Goal: Task Accomplishment & Management: Complete application form

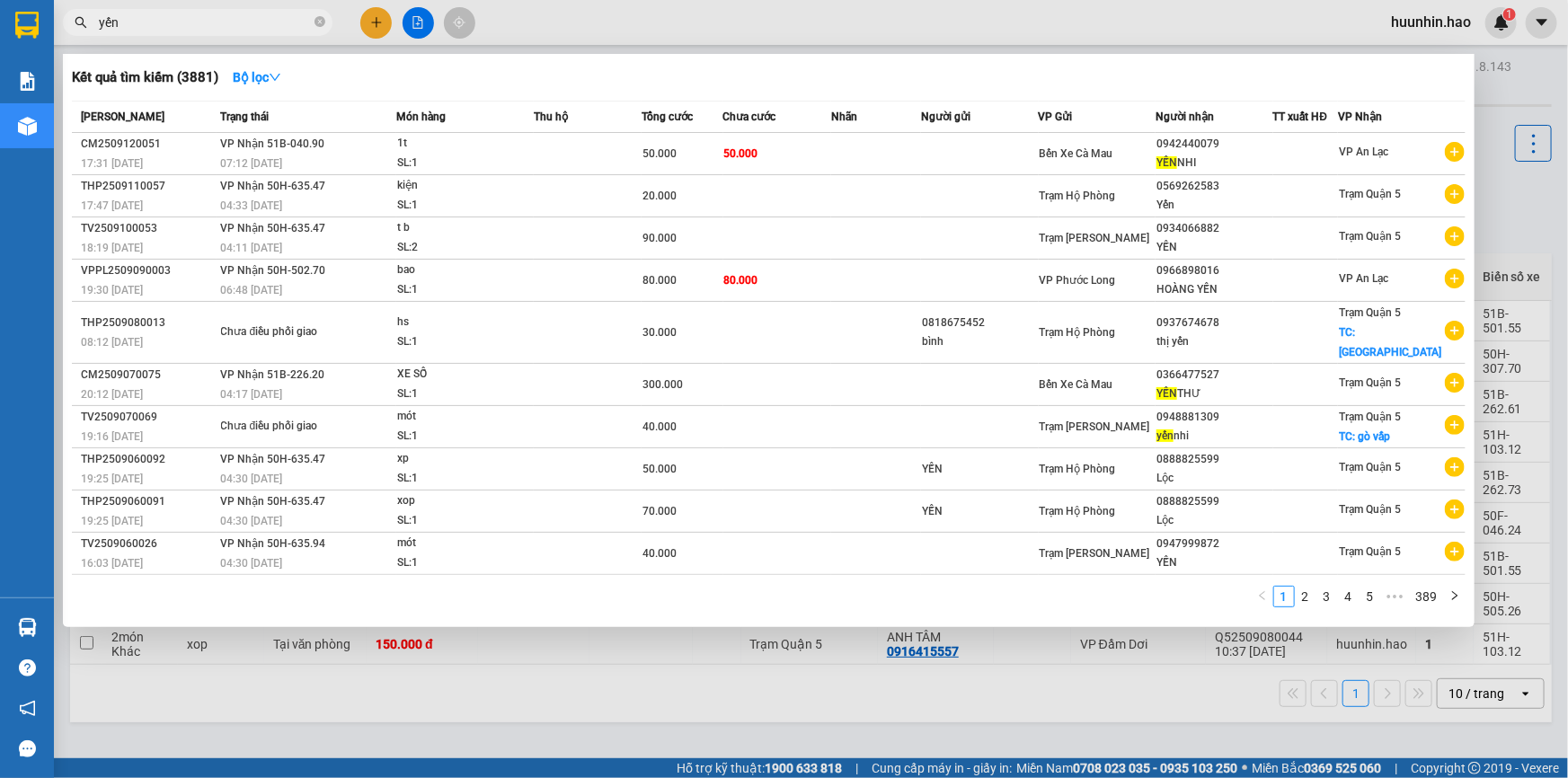
click at [381, 11] on div at bounding box center [784, 389] width 1568 height 778
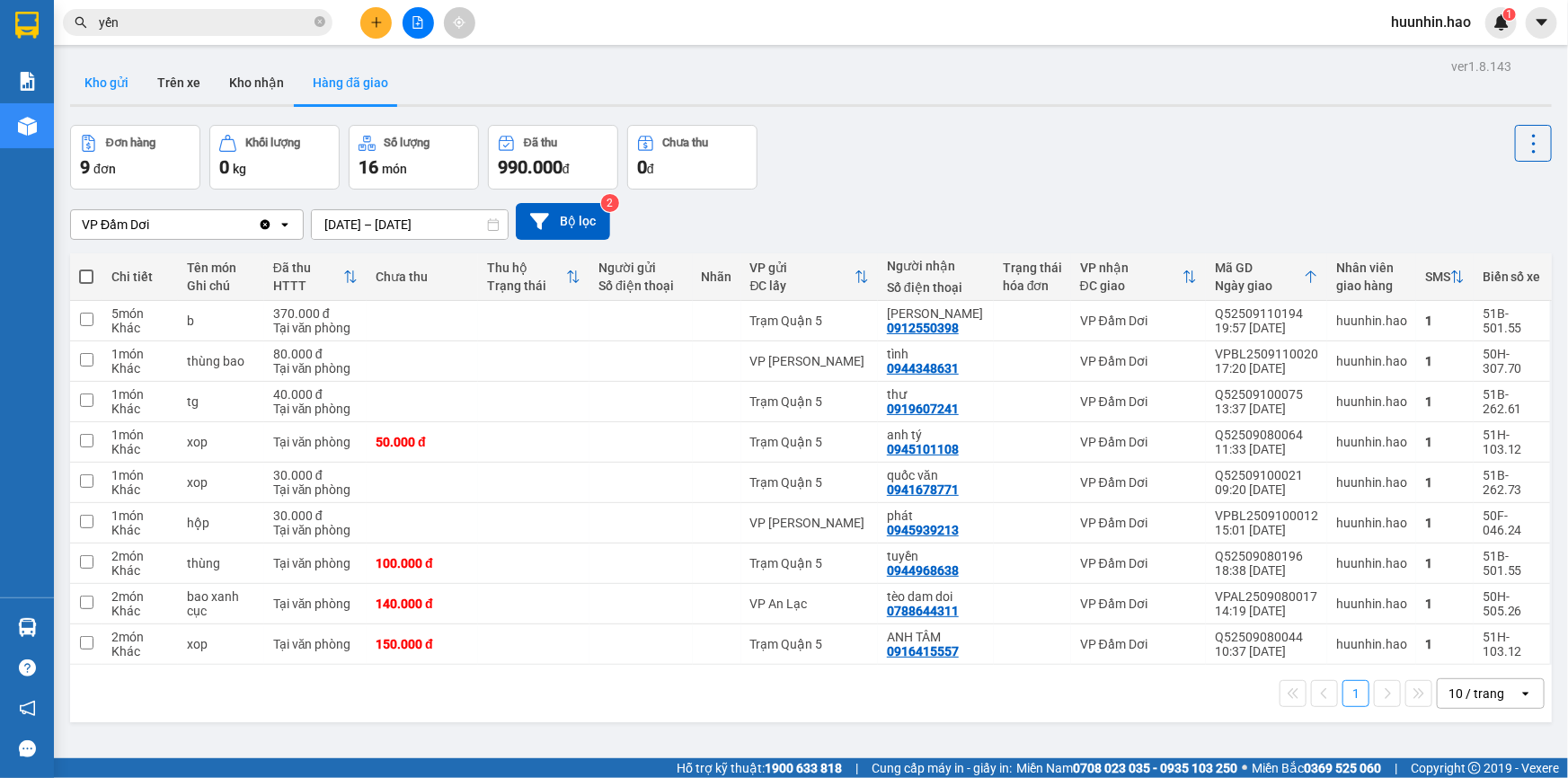
click at [104, 85] on button "Kho gửi" at bounding box center [106, 82] width 73 height 43
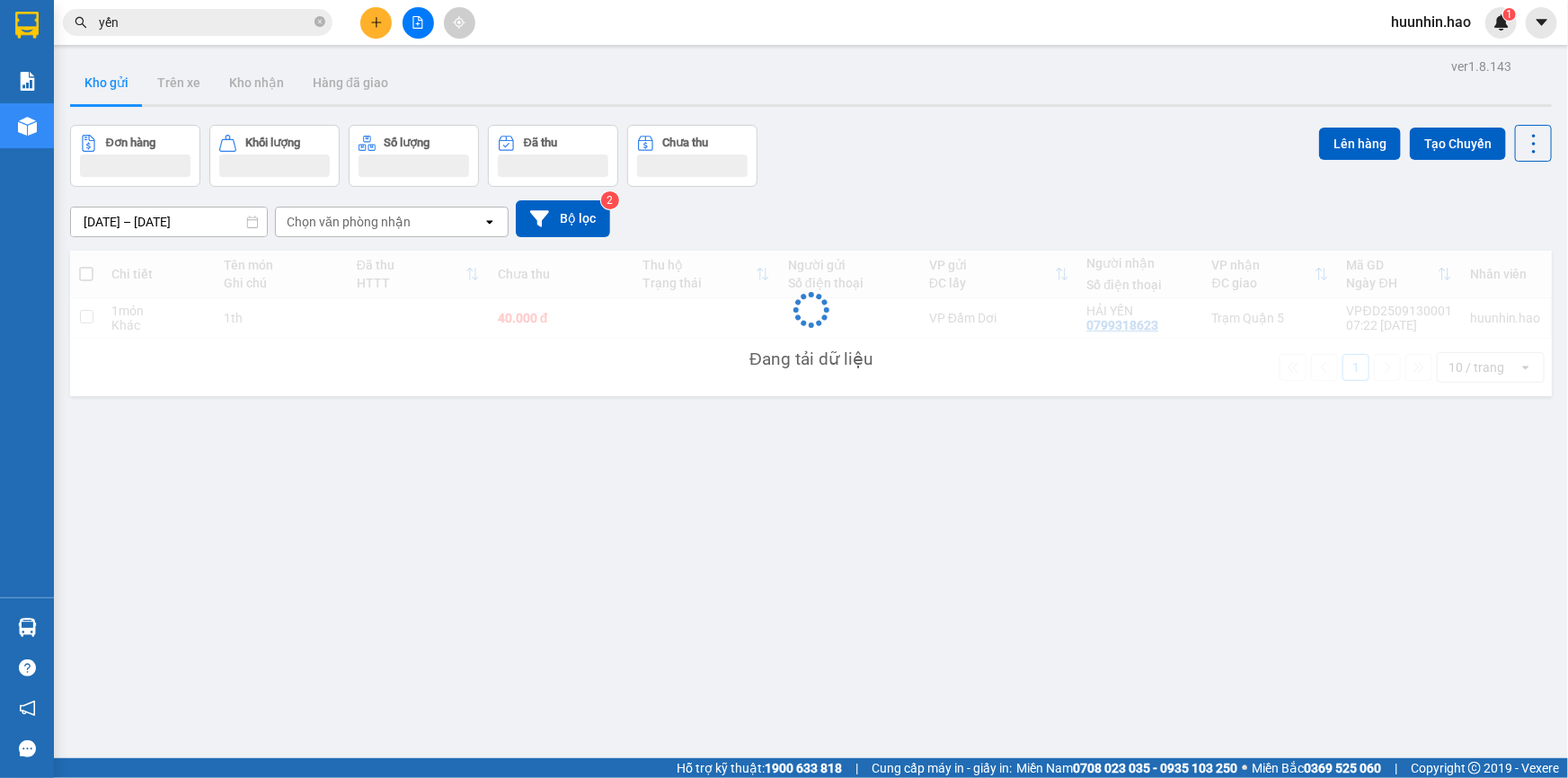
click at [379, 28] on icon "plus" at bounding box center [376, 22] width 12 height 12
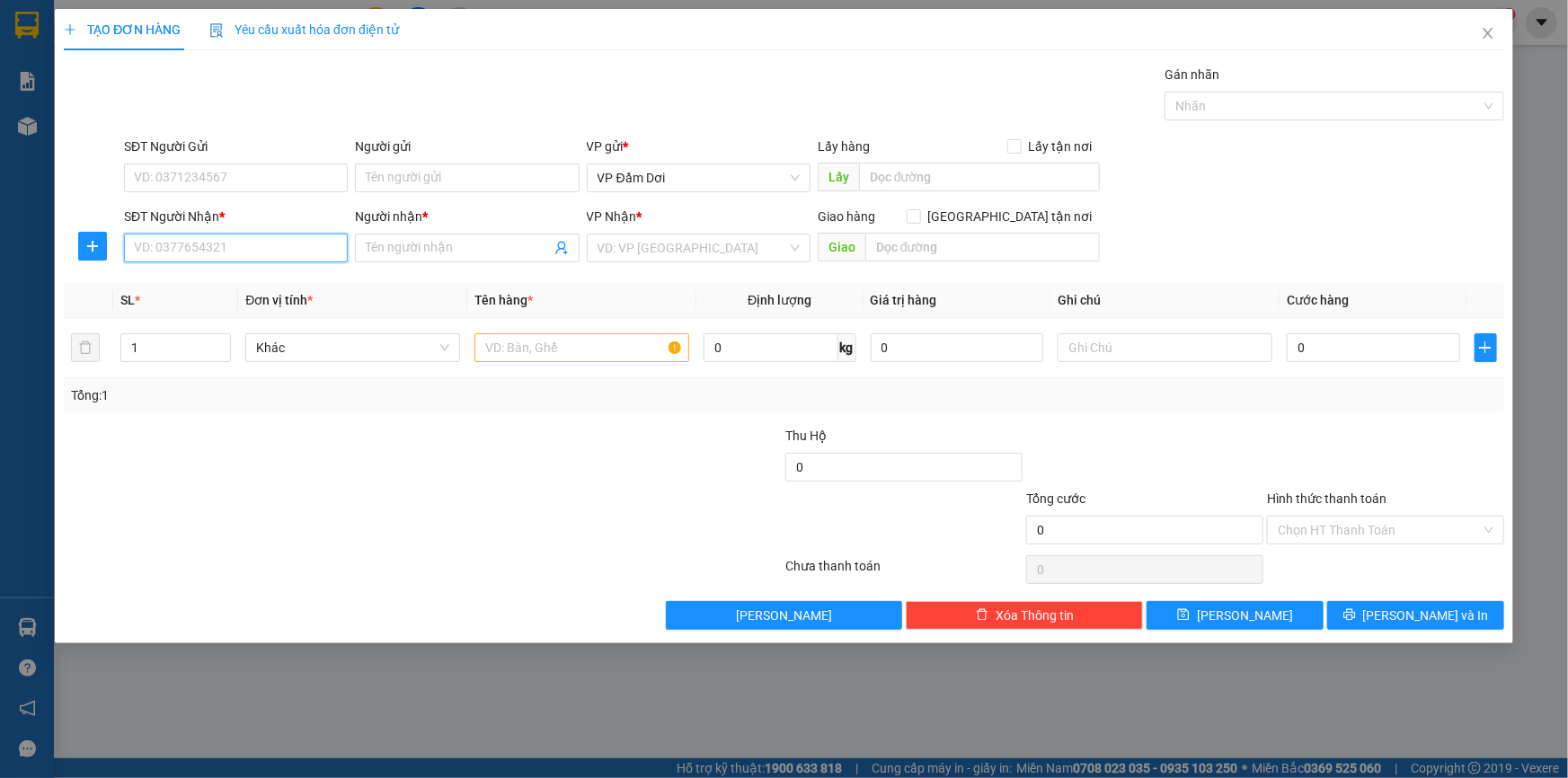
drag, startPoint x: 233, startPoint y: 249, endPoint x: 166, endPoint y: 231, distance: 69.4
click at [224, 249] on input "SĐT Người Nhận *" at bounding box center [236, 248] width 223 height 29
type input "0963914373"
click at [477, 253] on input "Người nhận *" at bounding box center [457, 247] width 184 height 20
type input "h"
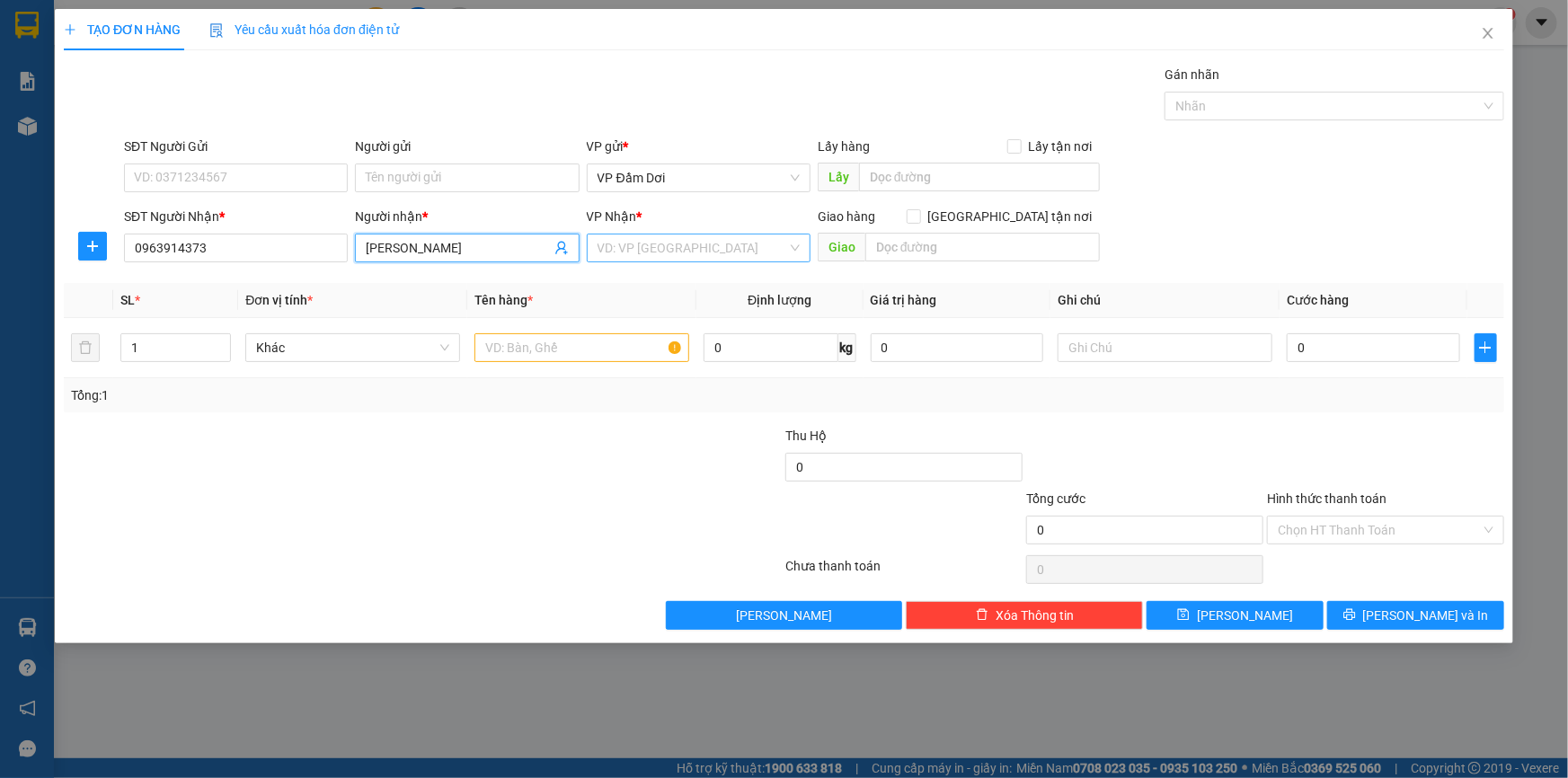
type input "[PERSON_NAME]"
click at [667, 257] on input "search" at bounding box center [692, 248] width 190 height 27
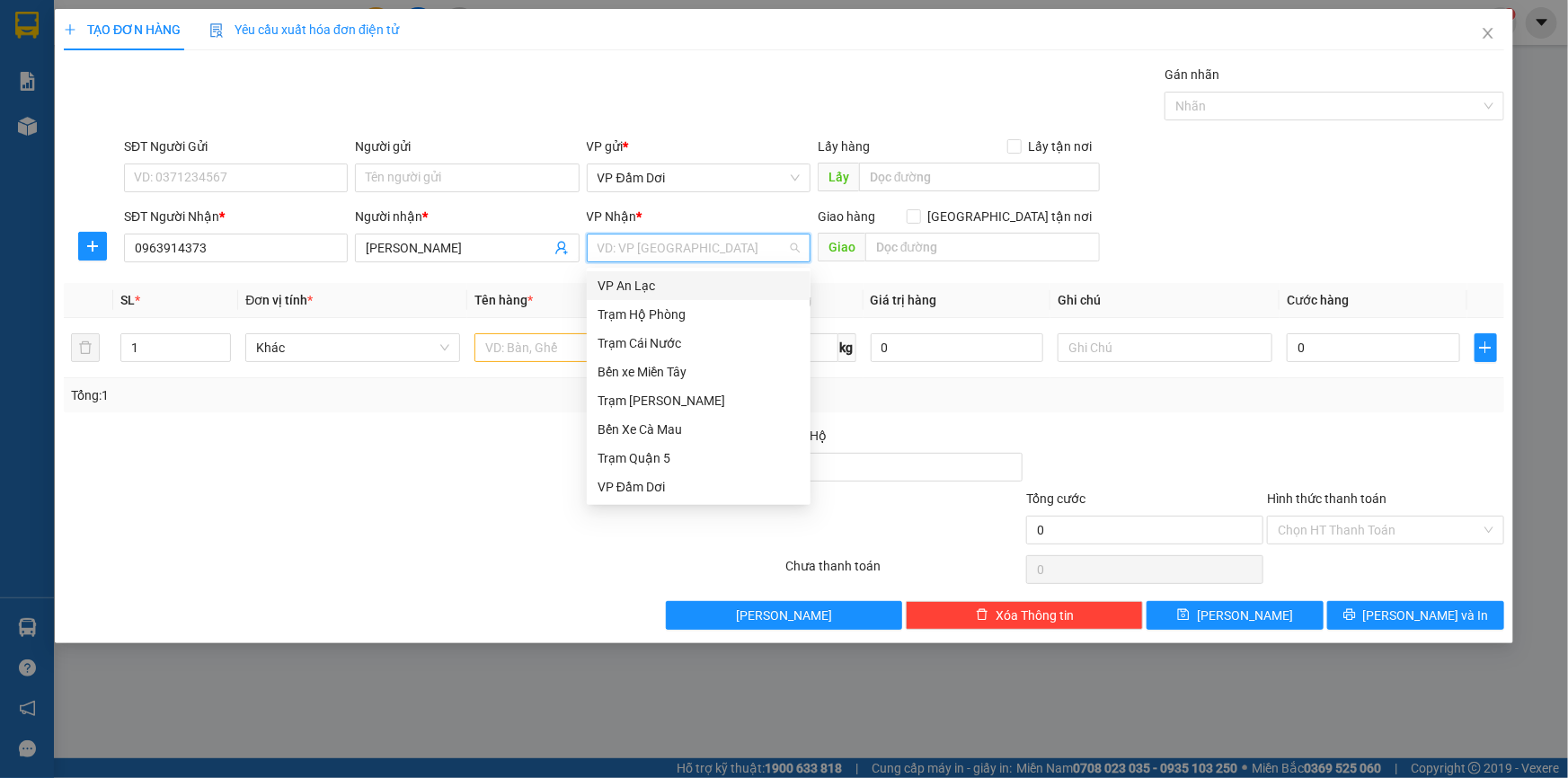
type input "5"
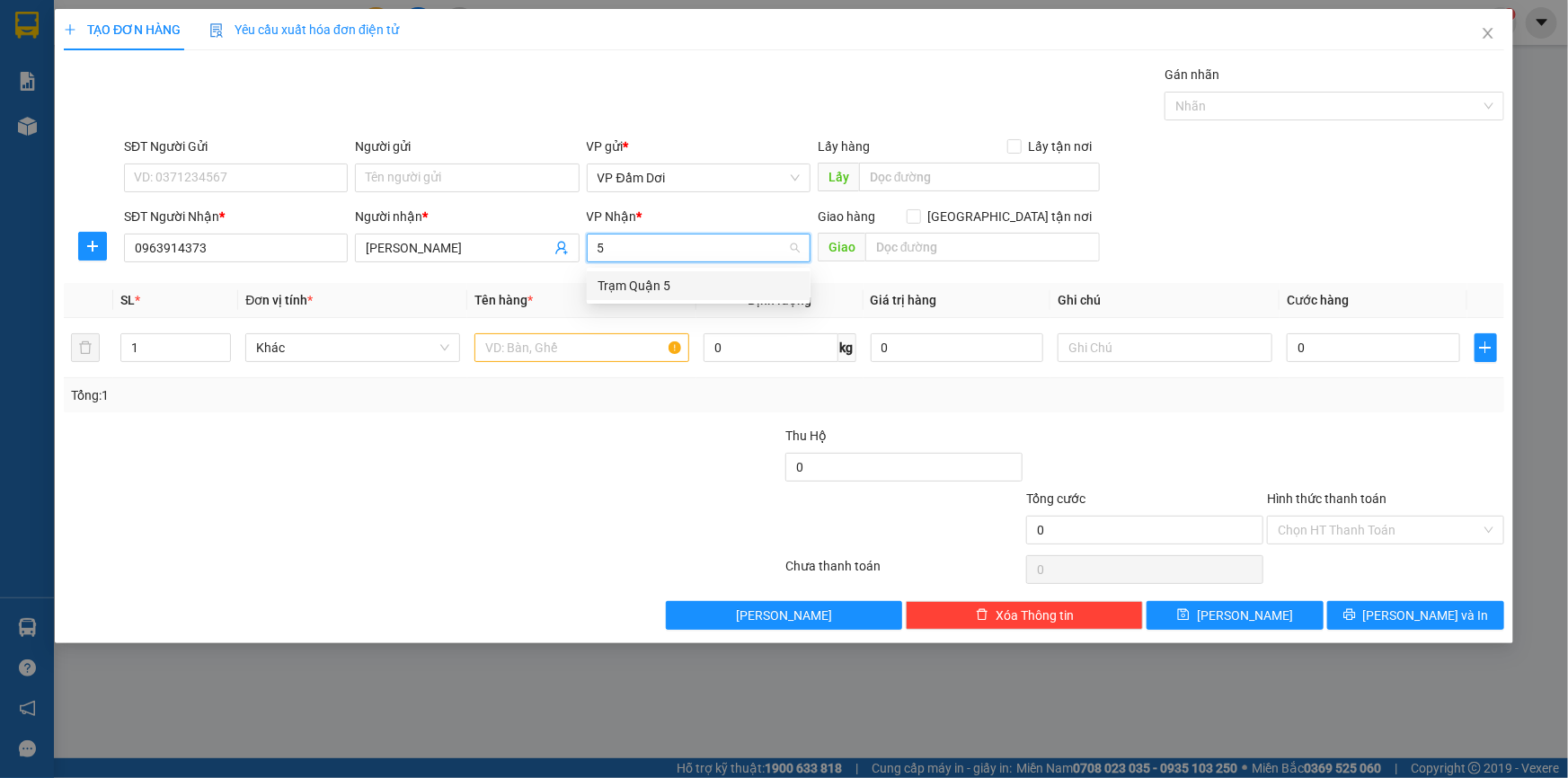
click at [681, 286] on div "Trạm Quận 5" at bounding box center [699, 285] width 202 height 20
drag, startPoint x: 920, startPoint y: 261, endPoint x: 980, endPoint y: 244, distance: 62.4
click at [922, 261] on input "text" at bounding box center [983, 247] width 235 height 29
drag, startPoint x: 1014, startPoint y: 221, endPoint x: 995, endPoint y: 223, distance: 19.1
click at [920, 219] on input "[GEOGRAPHIC_DATA] tận nơi" at bounding box center [913, 215] width 12 height 12
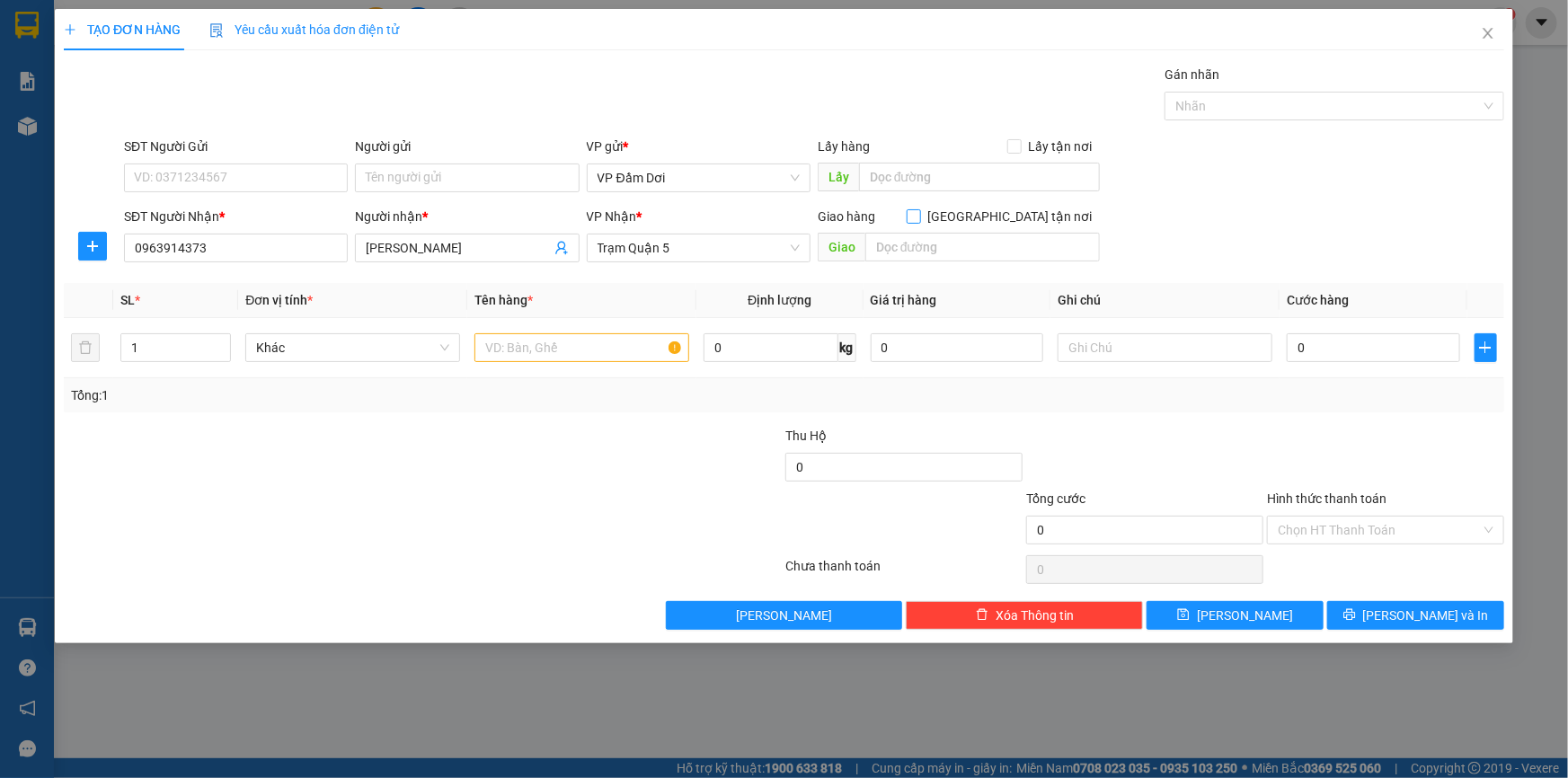
checkbox input "true"
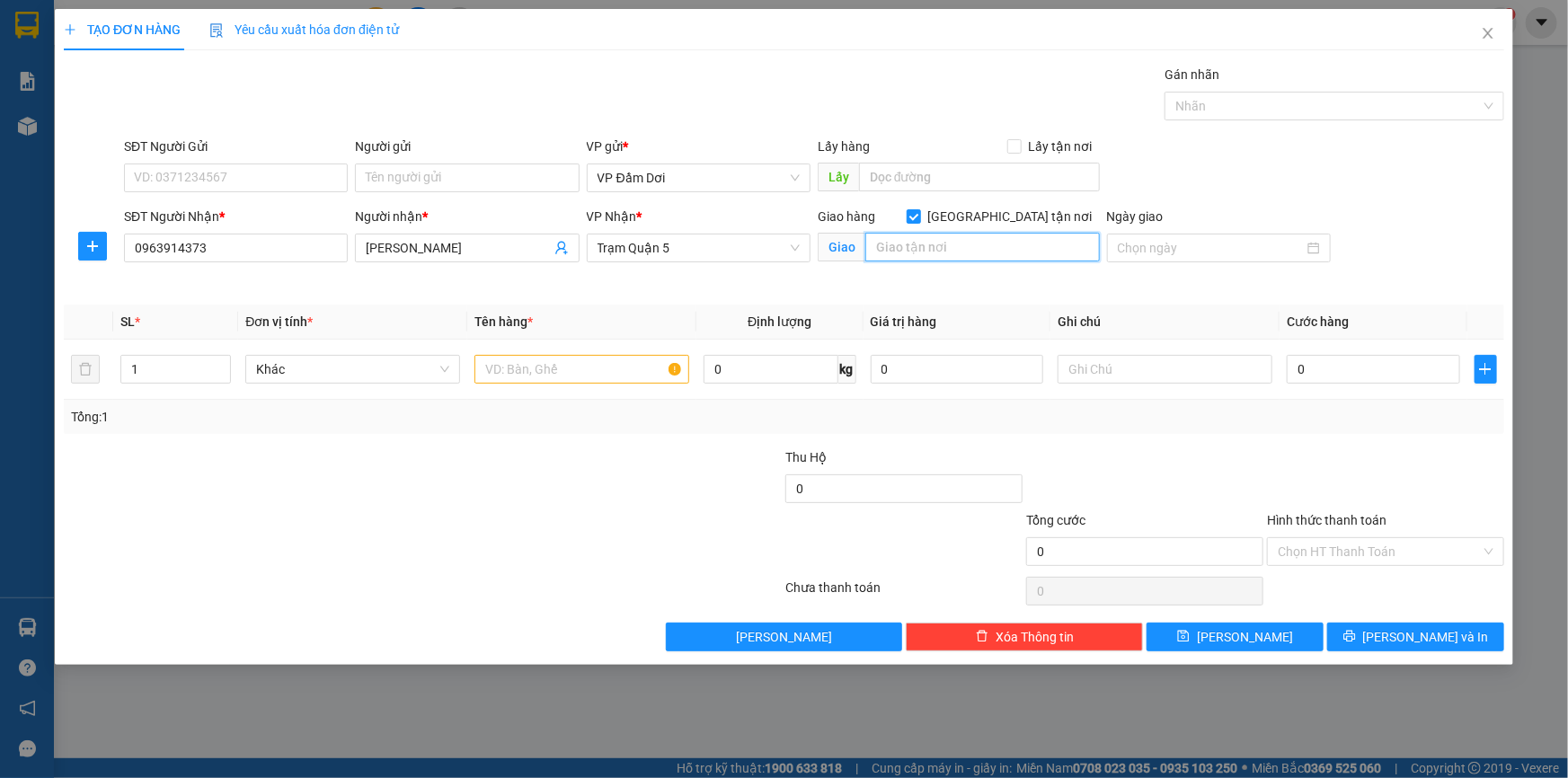
click at [902, 255] on input "text" at bounding box center [983, 247] width 235 height 29
type input "57/7 ĐƯỜNG ĐÔNG [GEOGRAPHIC_DATA] [GEOGRAPHIC_DATA] Q12 : 120K SHIP"
click at [1128, 322] on th "Ghi chú" at bounding box center [1165, 322] width 229 height 35
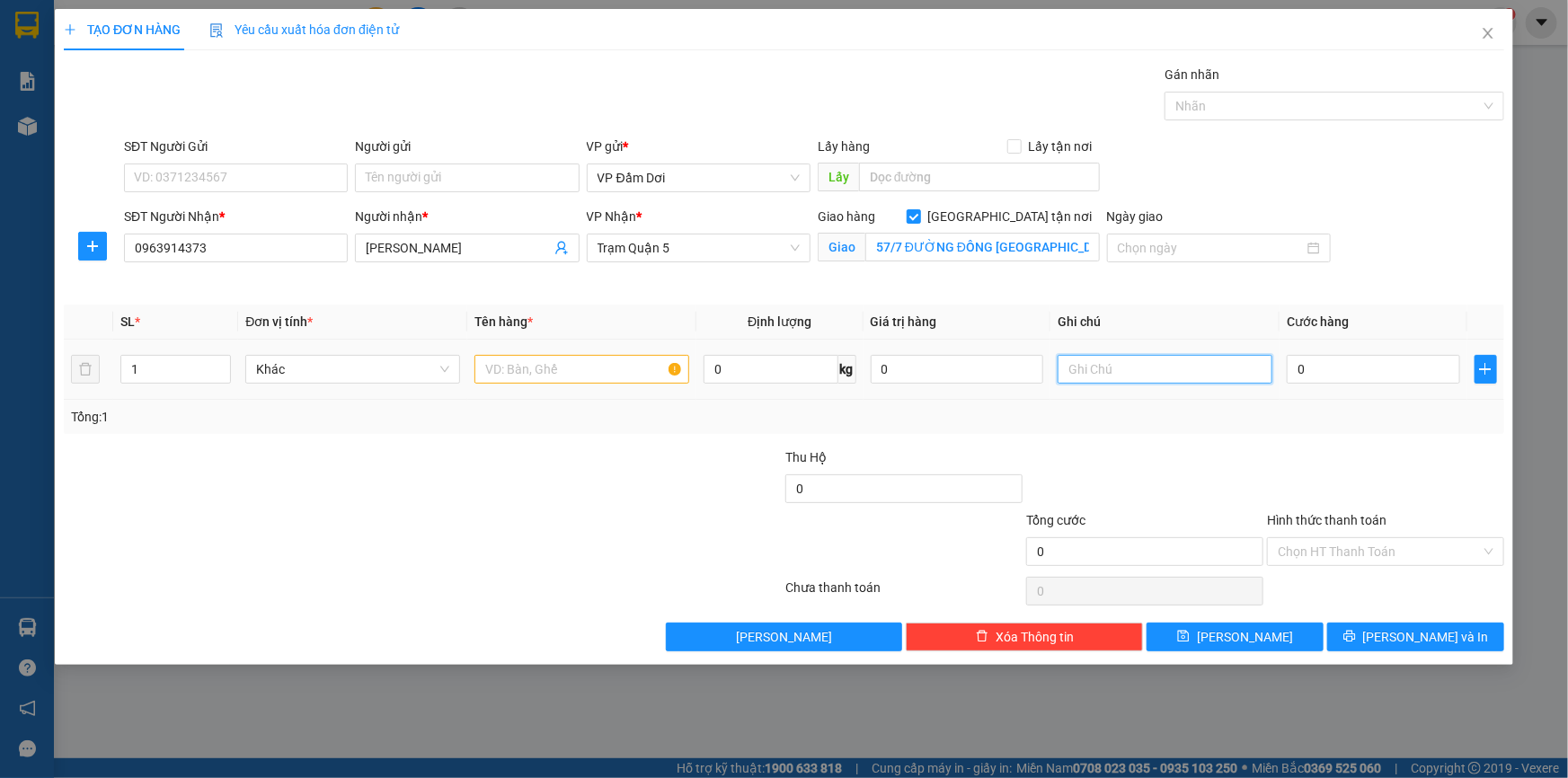
drag, startPoint x: 1128, startPoint y: 368, endPoint x: 1265, endPoint y: 369, distance: 137.0
click at [1226, 371] on input "text" at bounding box center [1165, 369] width 215 height 29
click at [1283, 366] on td "0" at bounding box center [1373, 369] width 188 height 60
type input "005"
type input "5"
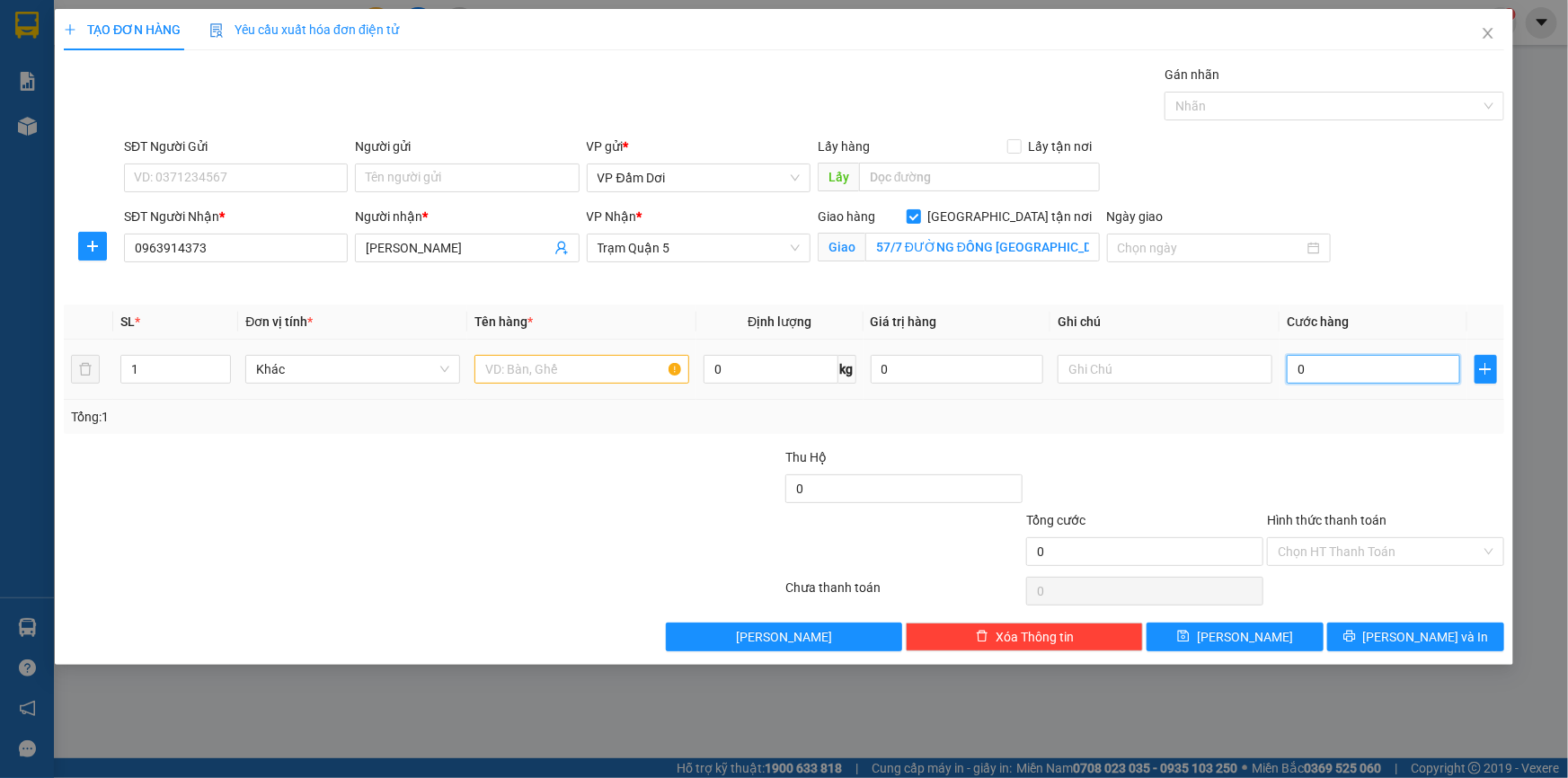
type input "5"
type input "0.050"
type input "50"
type input "00.500"
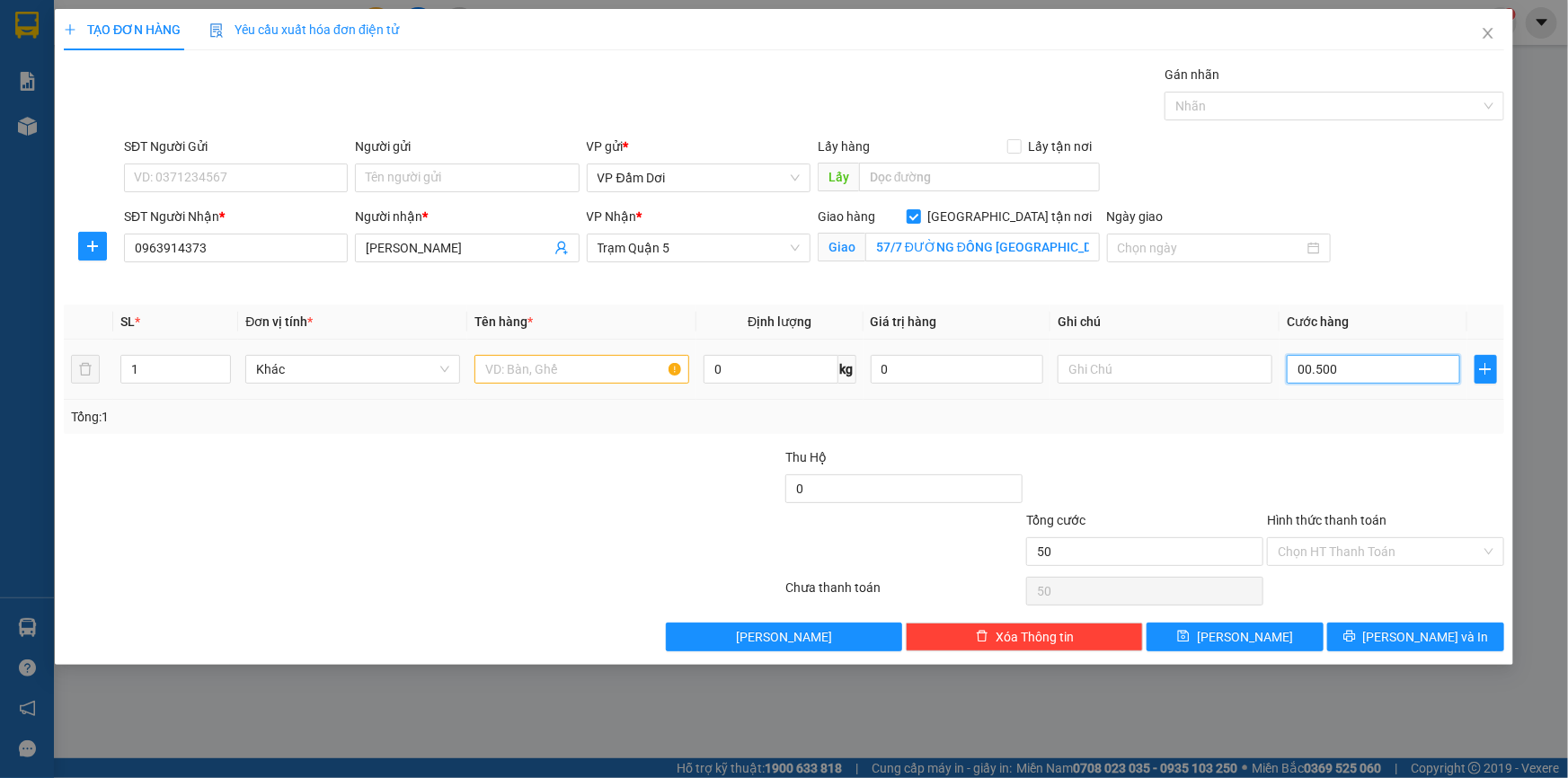
type input "500"
type input "0.005.000"
type input "5.000"
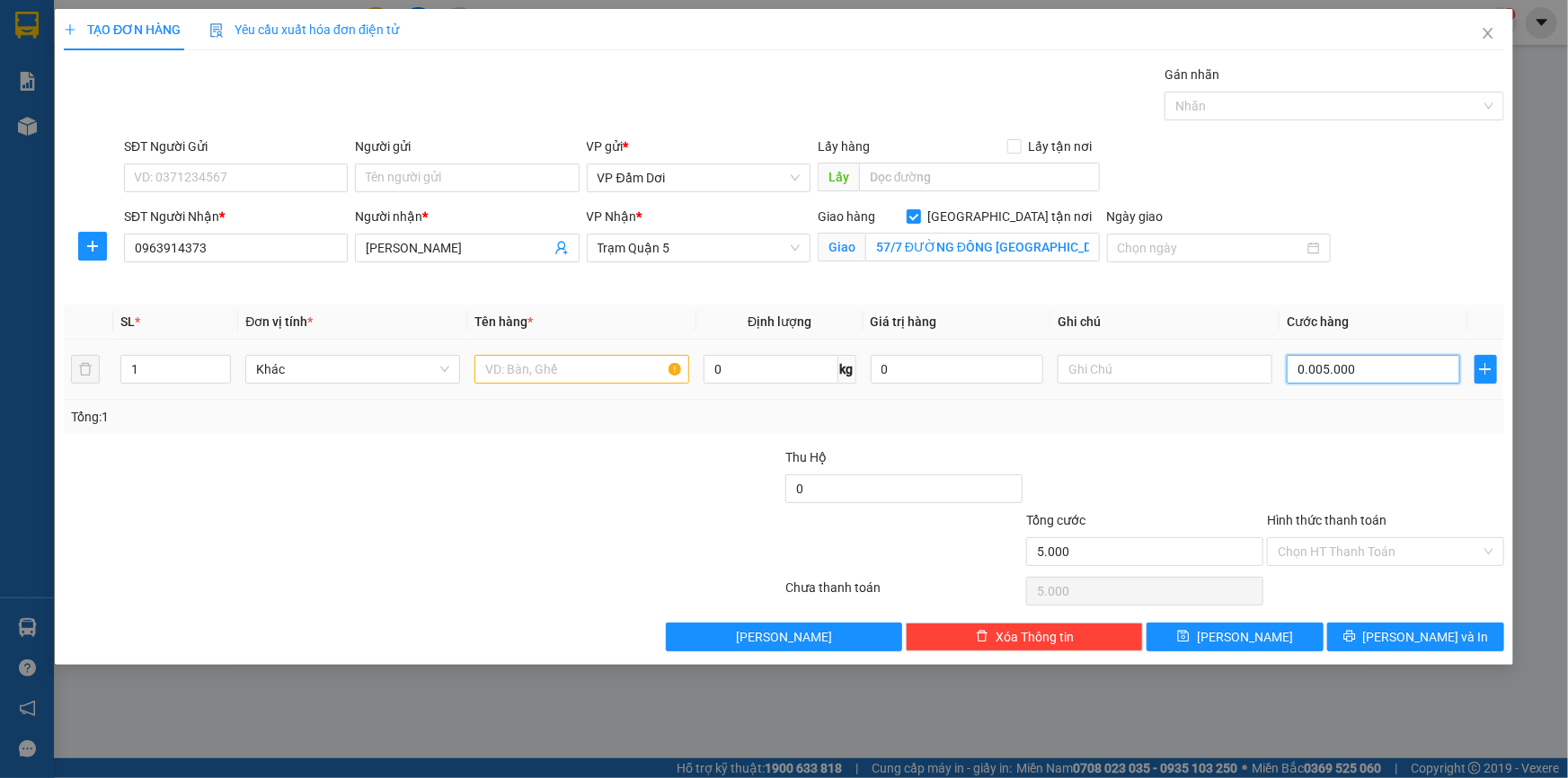
type input "000.050.000"
type input "50.000"
type input "[PHONE_NUMBER]"
type input "500.000"
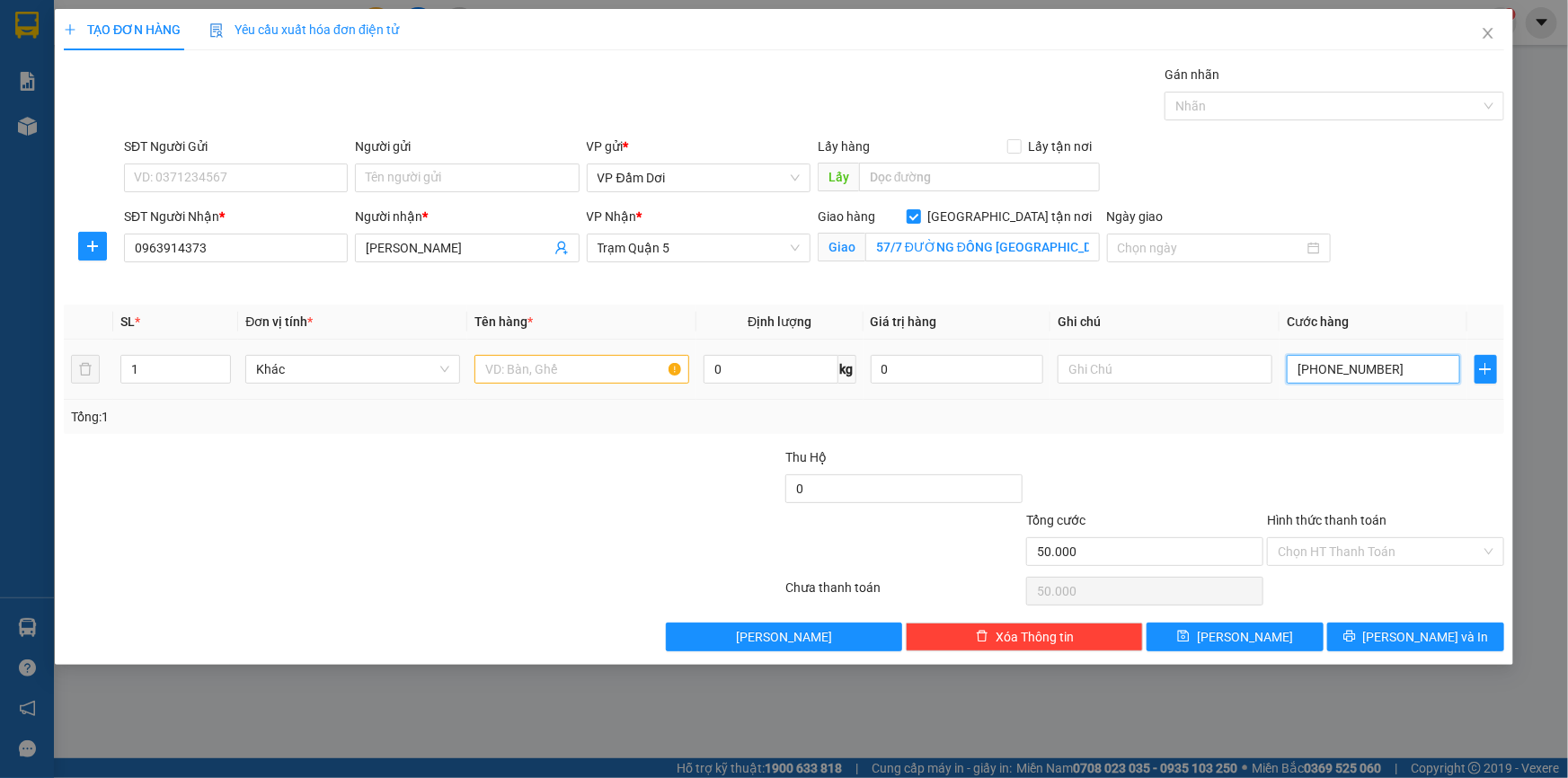
type input "500.000"
type input "00.000.050.000"
type input "50.000"
click at [1153, 431] on div "Tổng: 1" at bounding box center [784, 417] width 1441 height 34
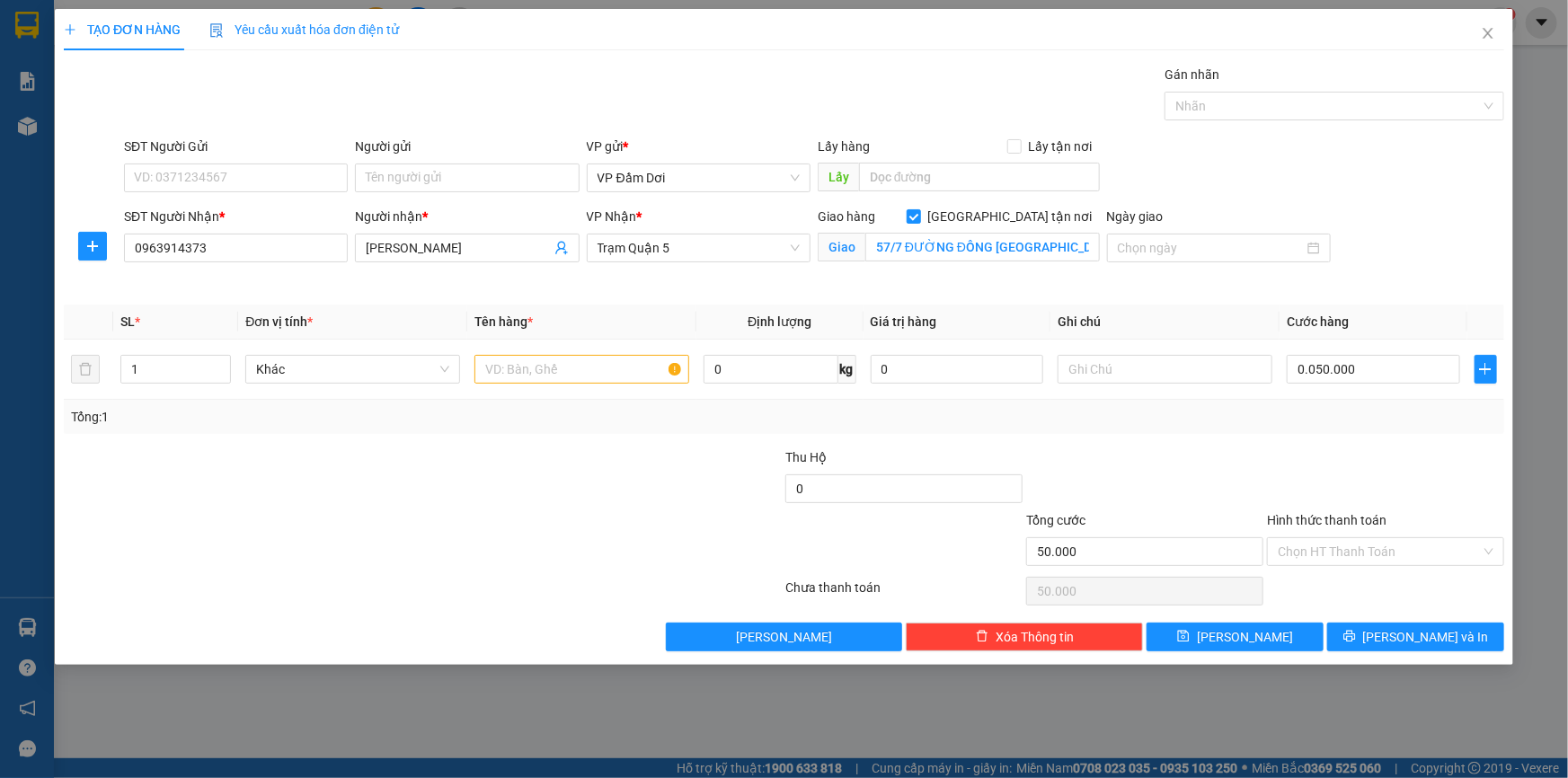
type input "50.000"
click at [1409, 546] on input "Hình thức thanh toán" at bounding box center [1379, 552] width 203 height 27
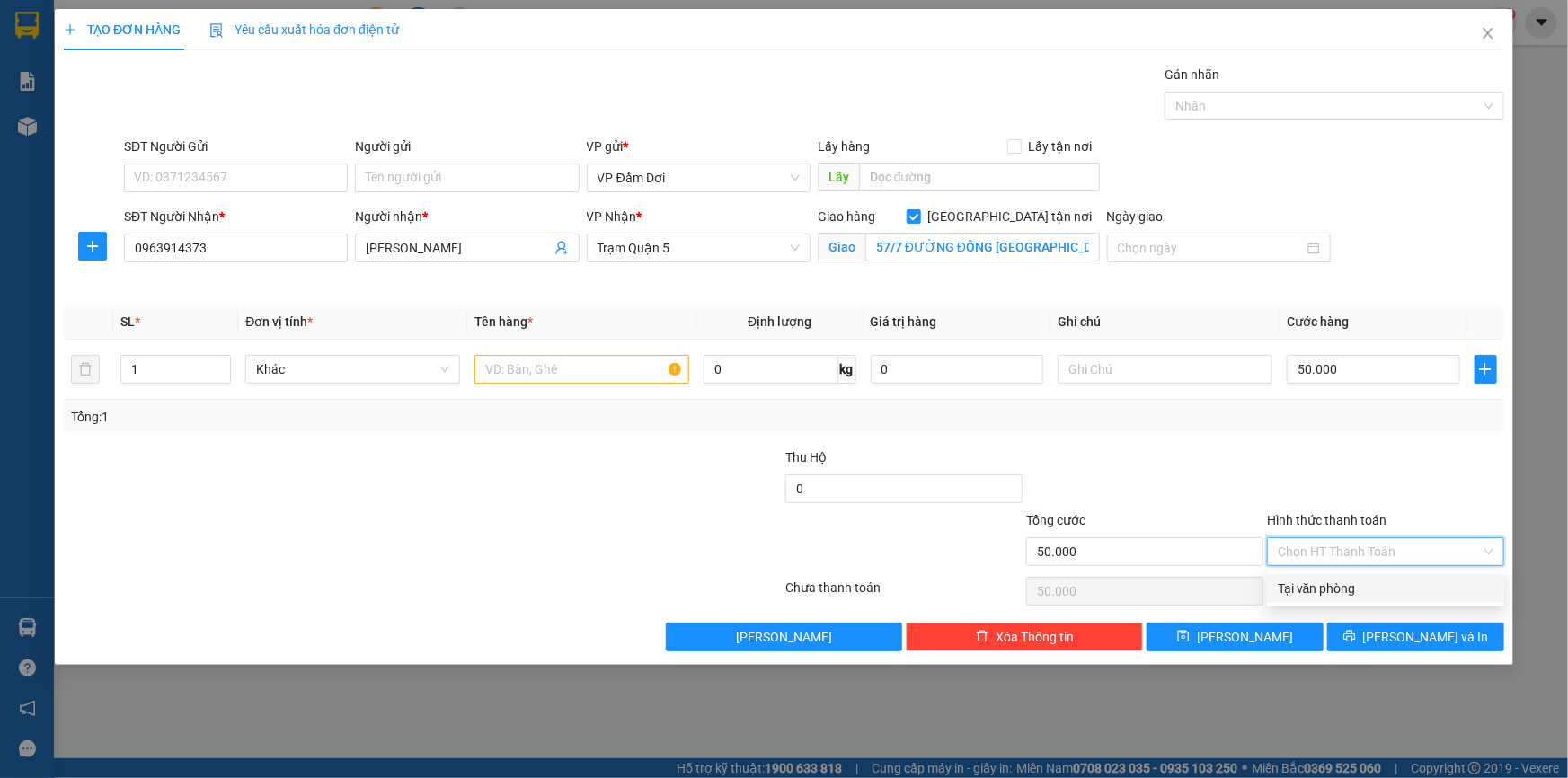
click at [1307, 587] on div "Tại văn phòng" at bounding box center [1386, 588] width 216 height 20
type input "0"
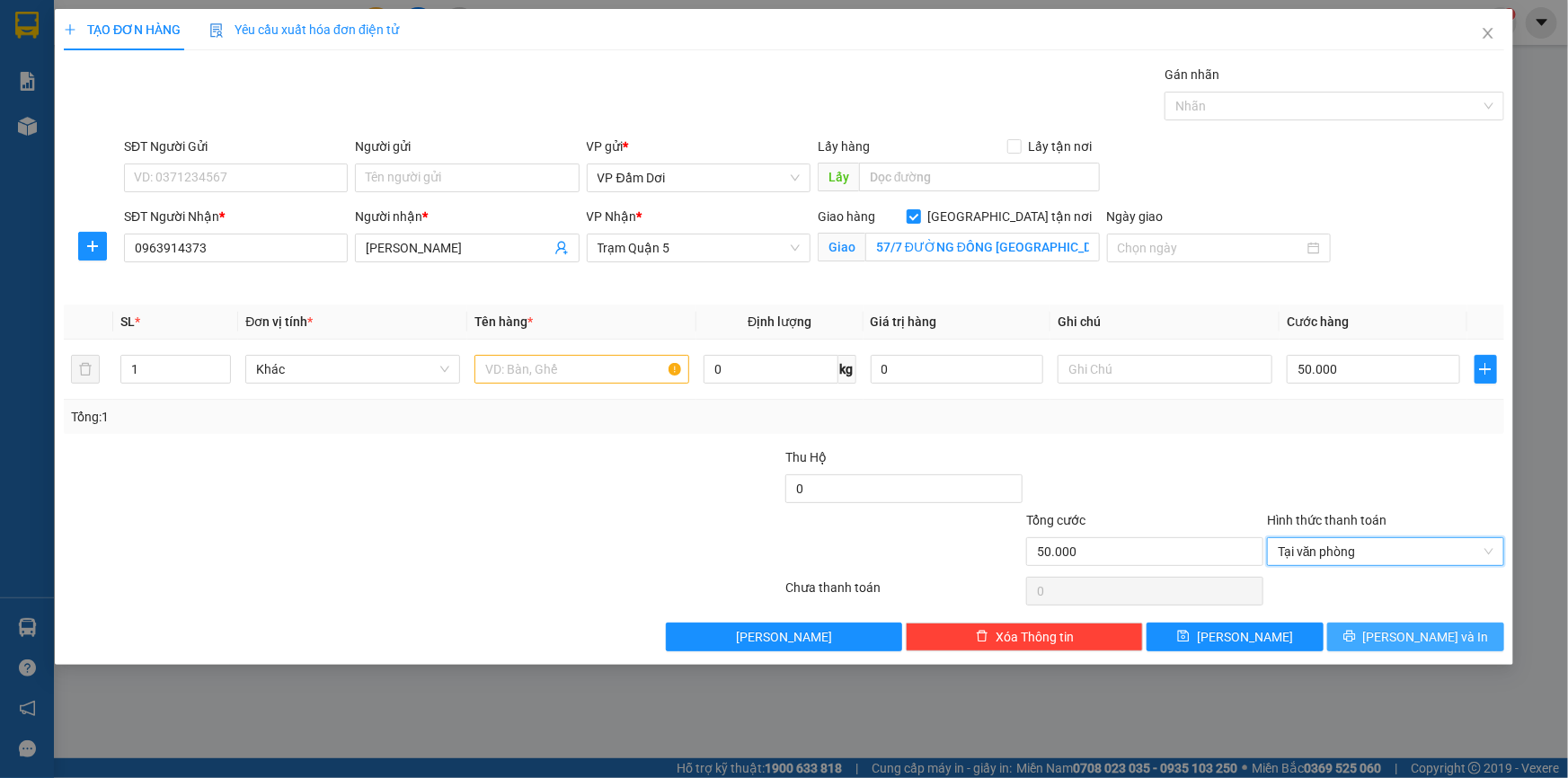
drag, startPoint x: 1445, startPoint y: 647, endPoint x: 1424, endPoint y: 635, distance: 24.2
click at [1445, 647] on button "[PERSON_NAME] và In" at bounding box center [1415, 637] width 177 height 29
click at [640, 380] on input "text" at bounding box center [582, 369] width 215 height 29
type input "1TH"
click at [1447, 635] on span "[PERSON_NAME] và In" at bounding box center [1427, 637] width 126 height 20
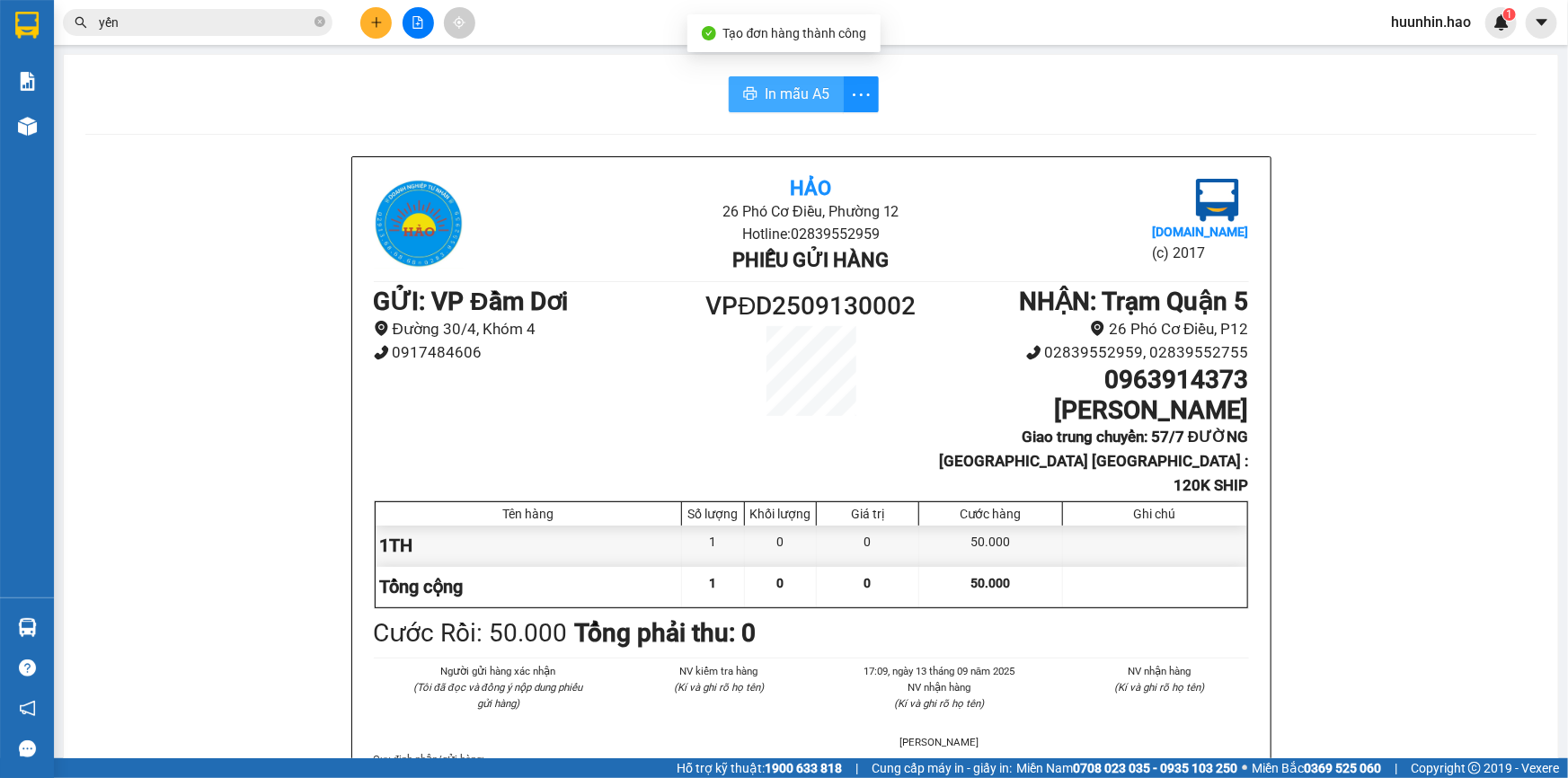
click at [778, 104] on span "In mẫu A5" at bounding box center [797, 95] width 65 height 23
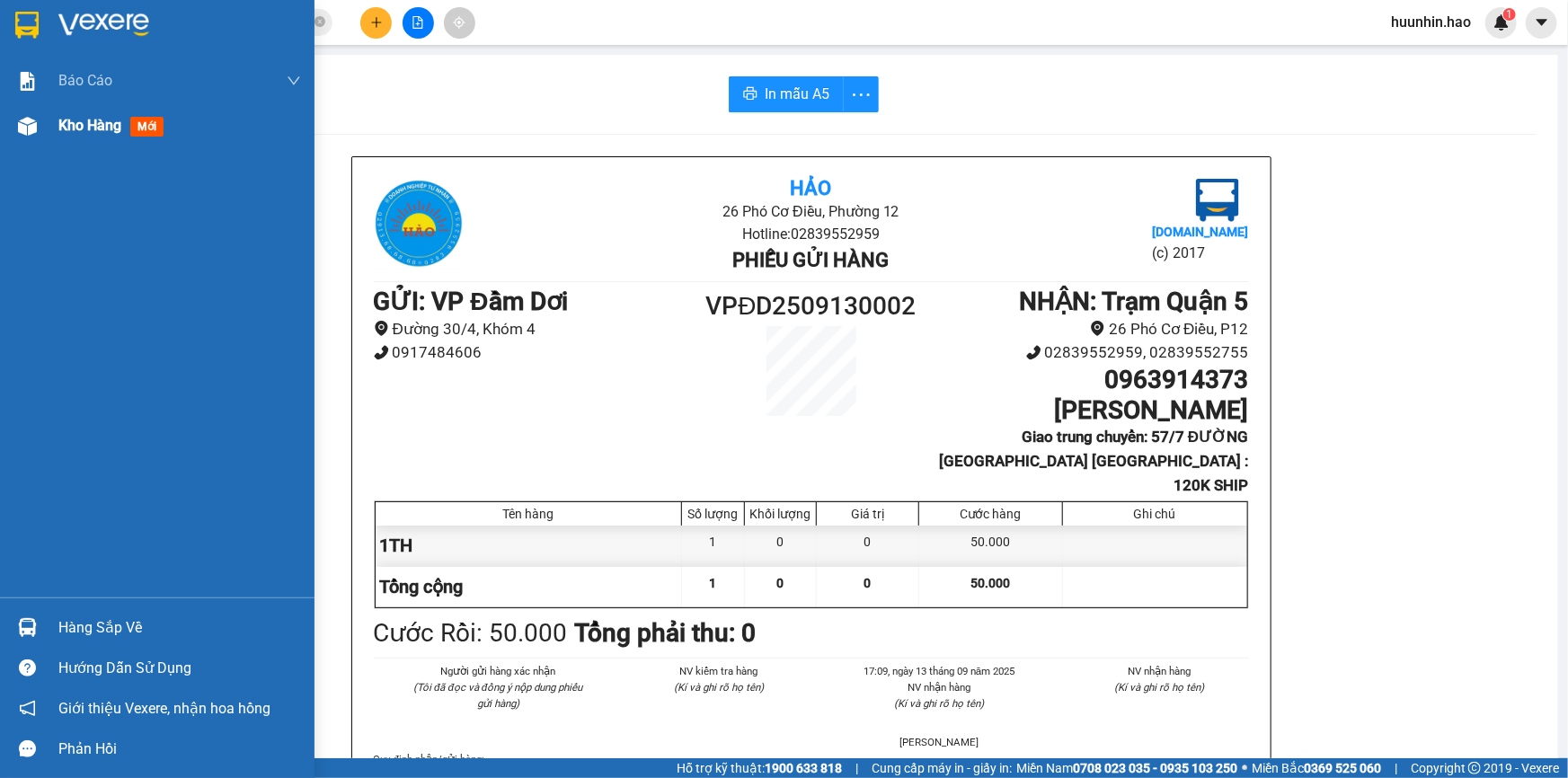
click at [139, 132] on span "mới" at bounding box center [146, 126] width 33 height 20
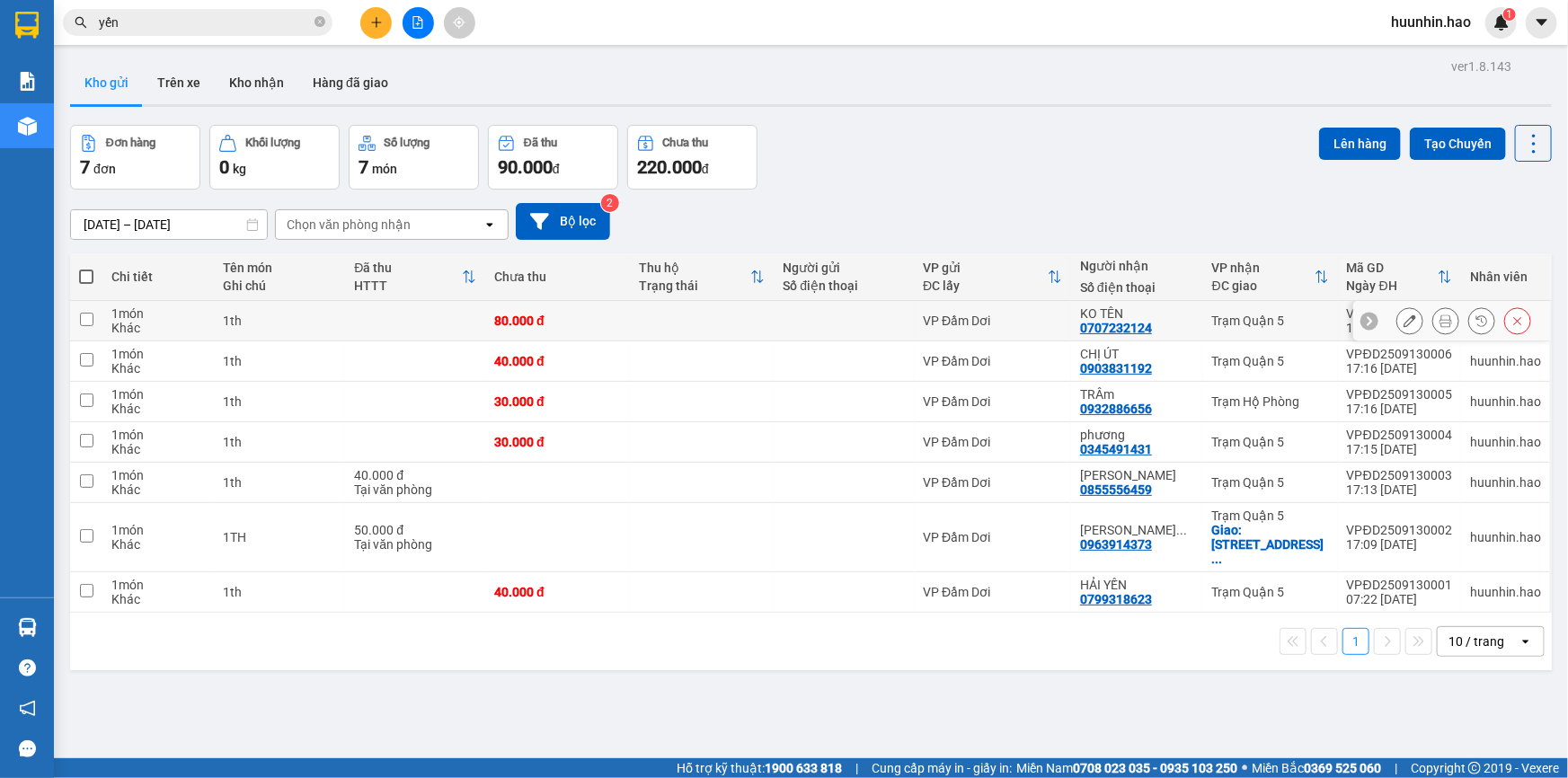
click at [1440, 327] on icon at bounding box center [1446, 320] width 12 height 12
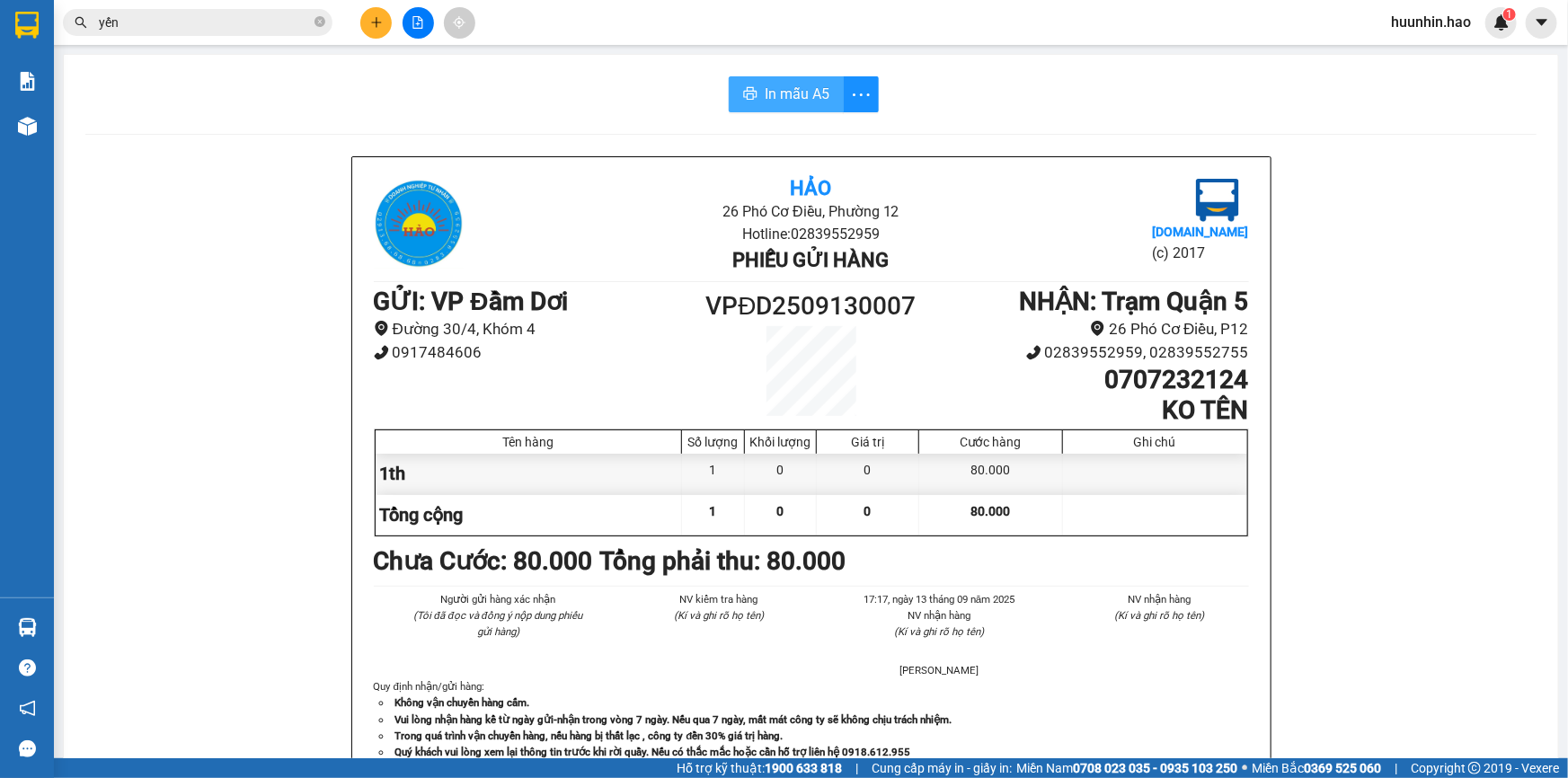
click at [786, 90] on span "In mẫu A5" at bounding box center [797, 95] width 65 height 23
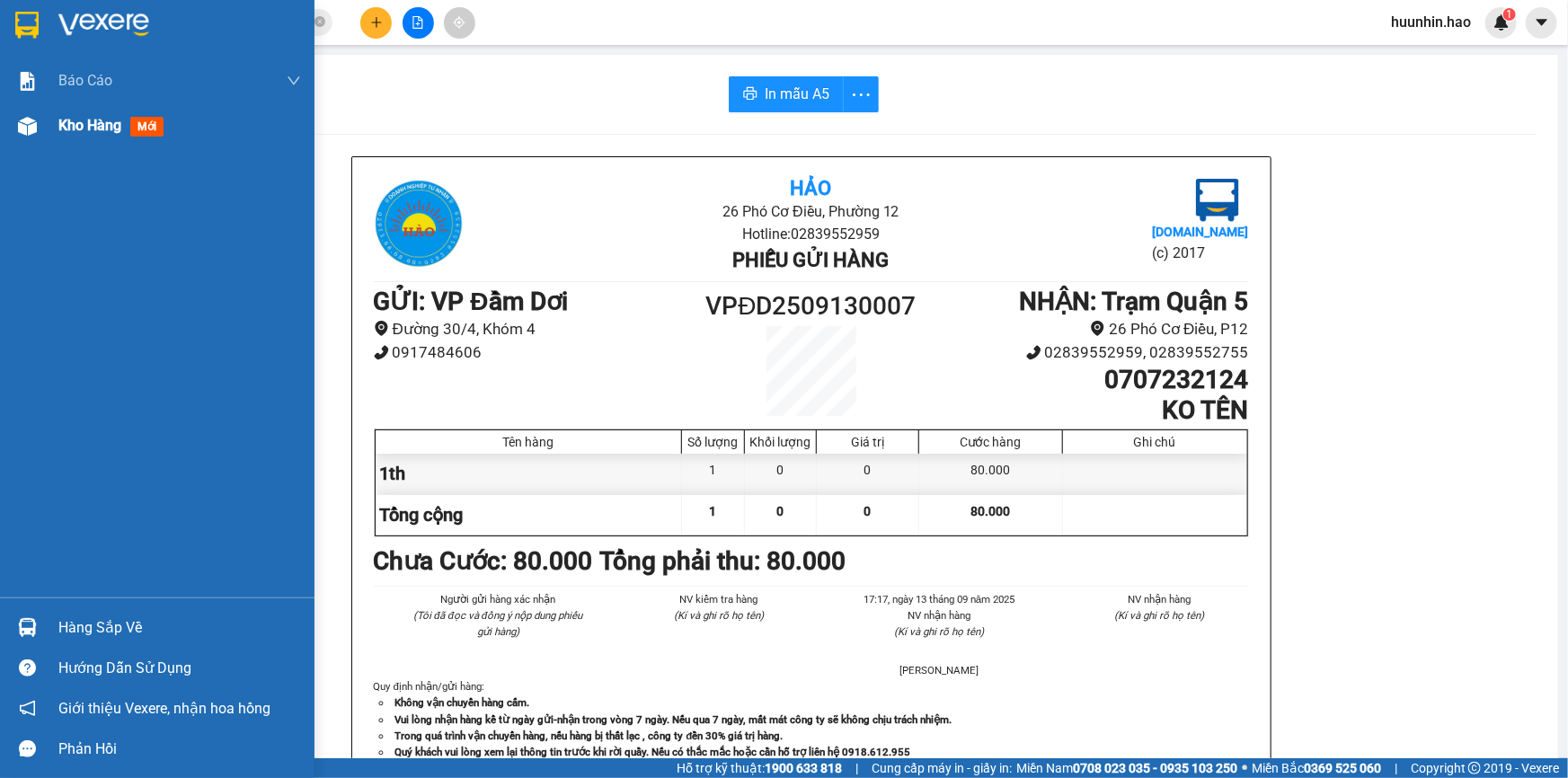
click at [107, 126] on span "Kho hàng" at bounding box center [90, 125] width 63 height 17
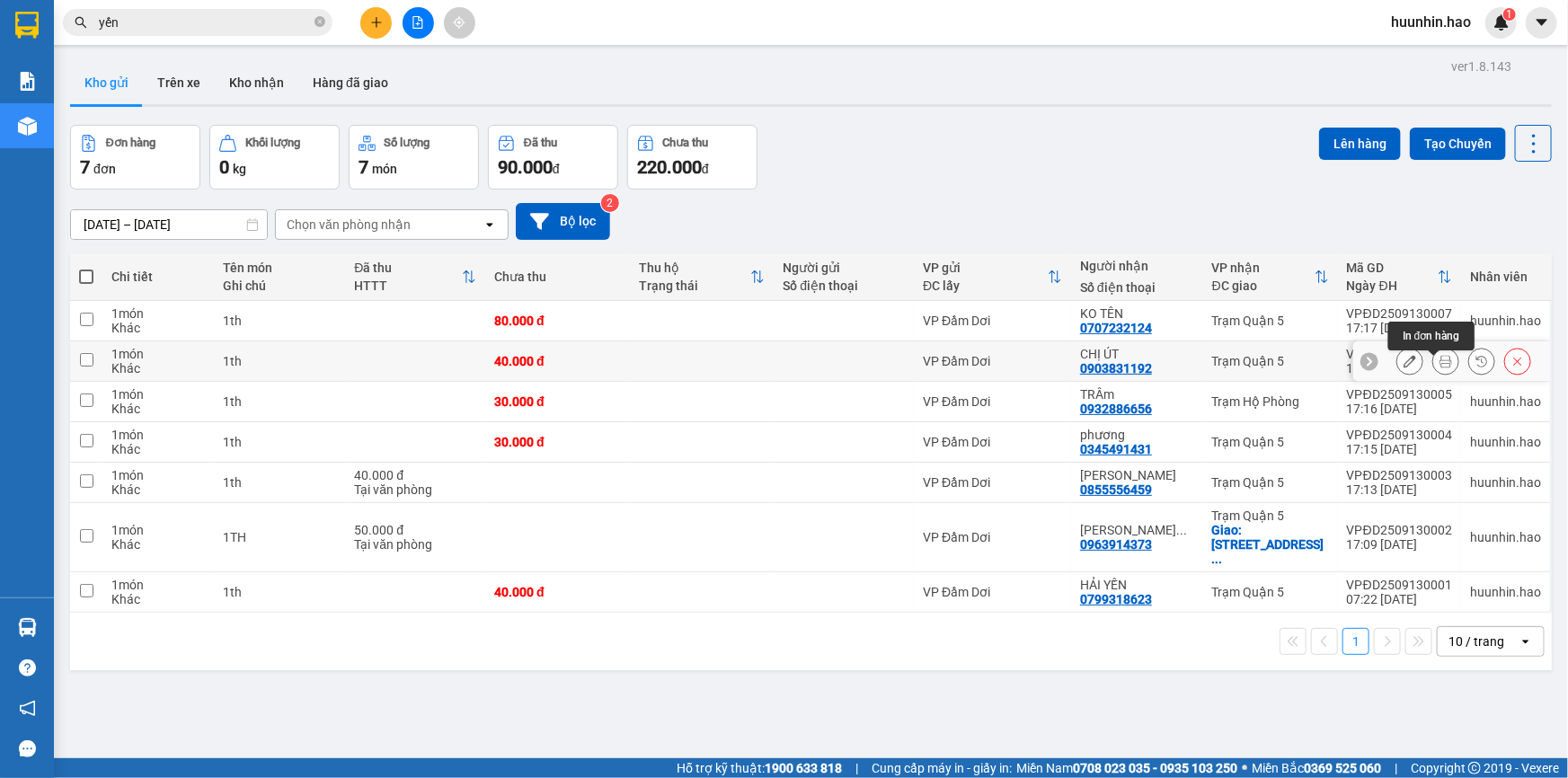
click at [1440, 368] on icon at bounding box center [1446, 361] width 12 height 12
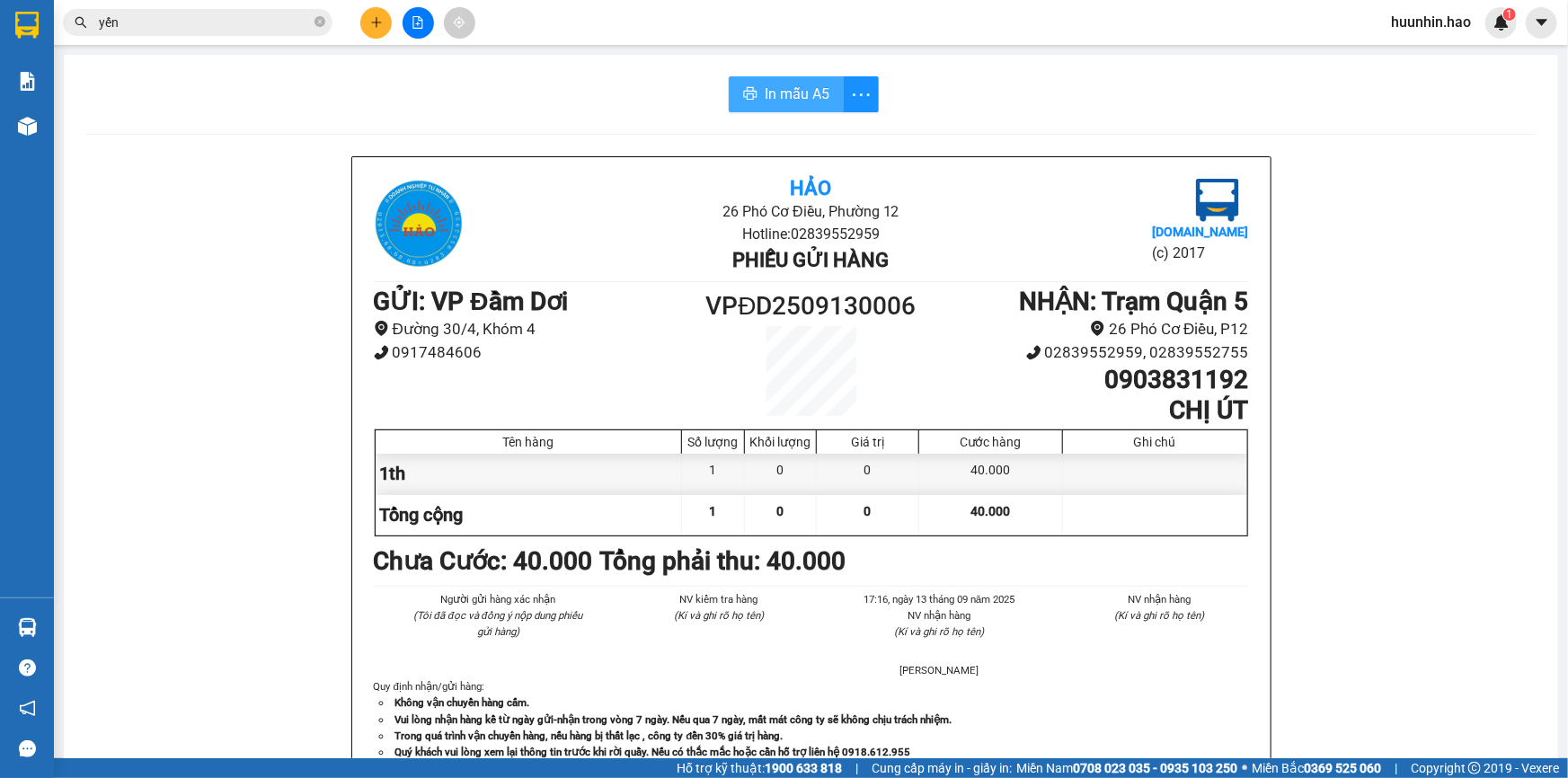
click at [801, 92] on span "In mẫu A5" at bounding box center [797, 95] width 65 height 23
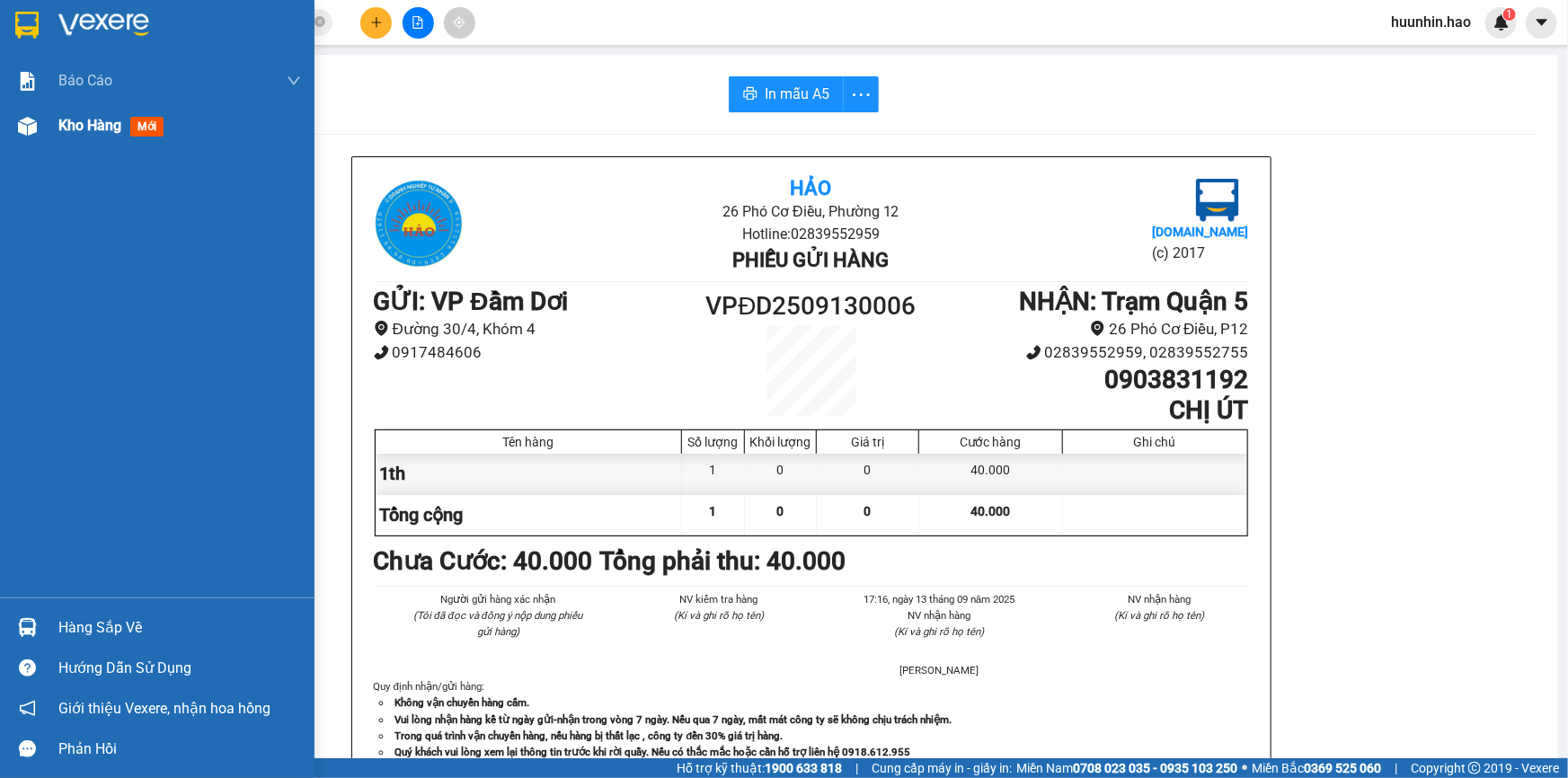
click at [171, 134] on div "Kho hàng mới" at bounding box center [115, 126] width 113 height 23
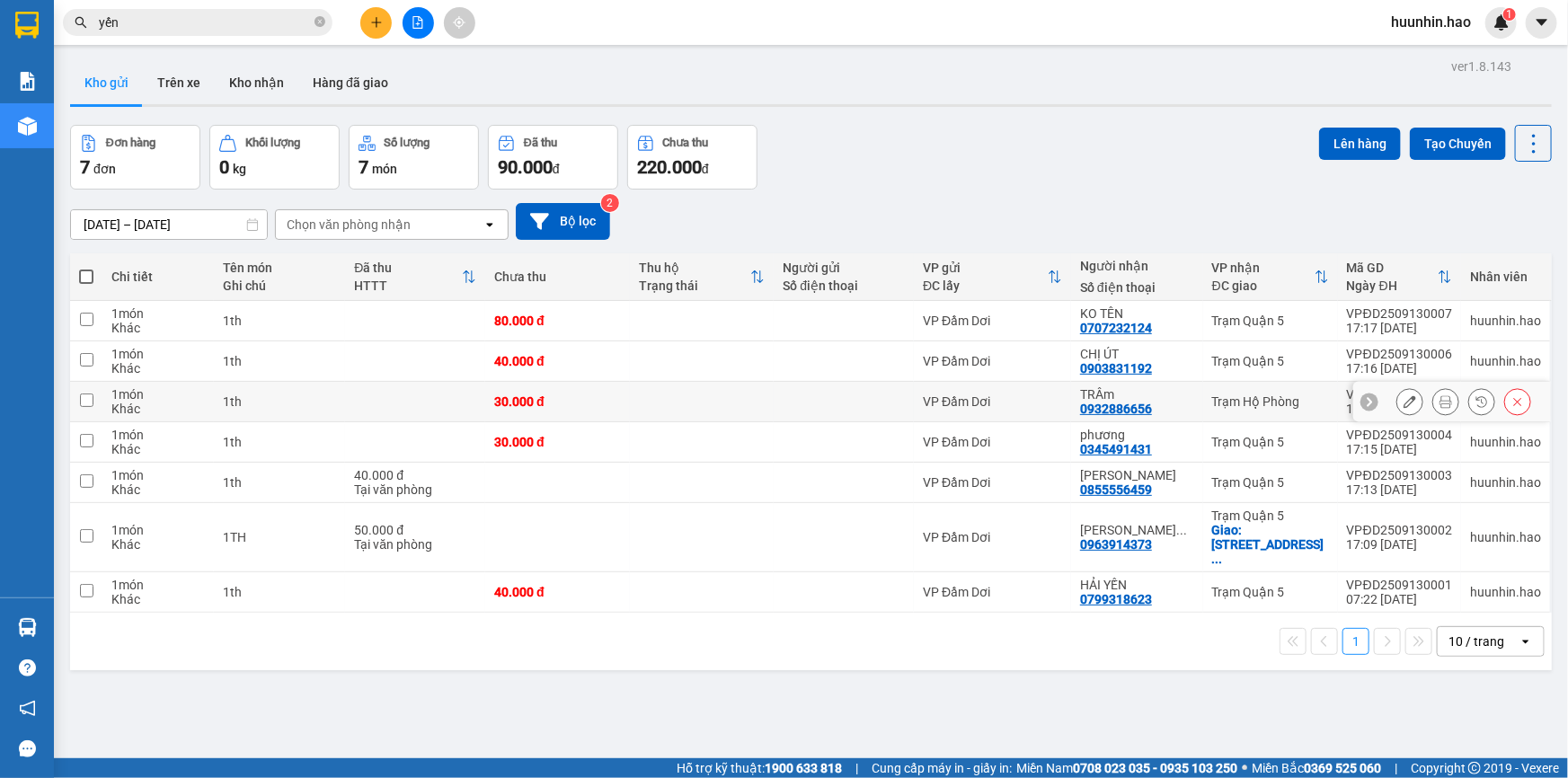
click at [1440, 408] on icon at bounding box center [1446, 401] width 12 height 12
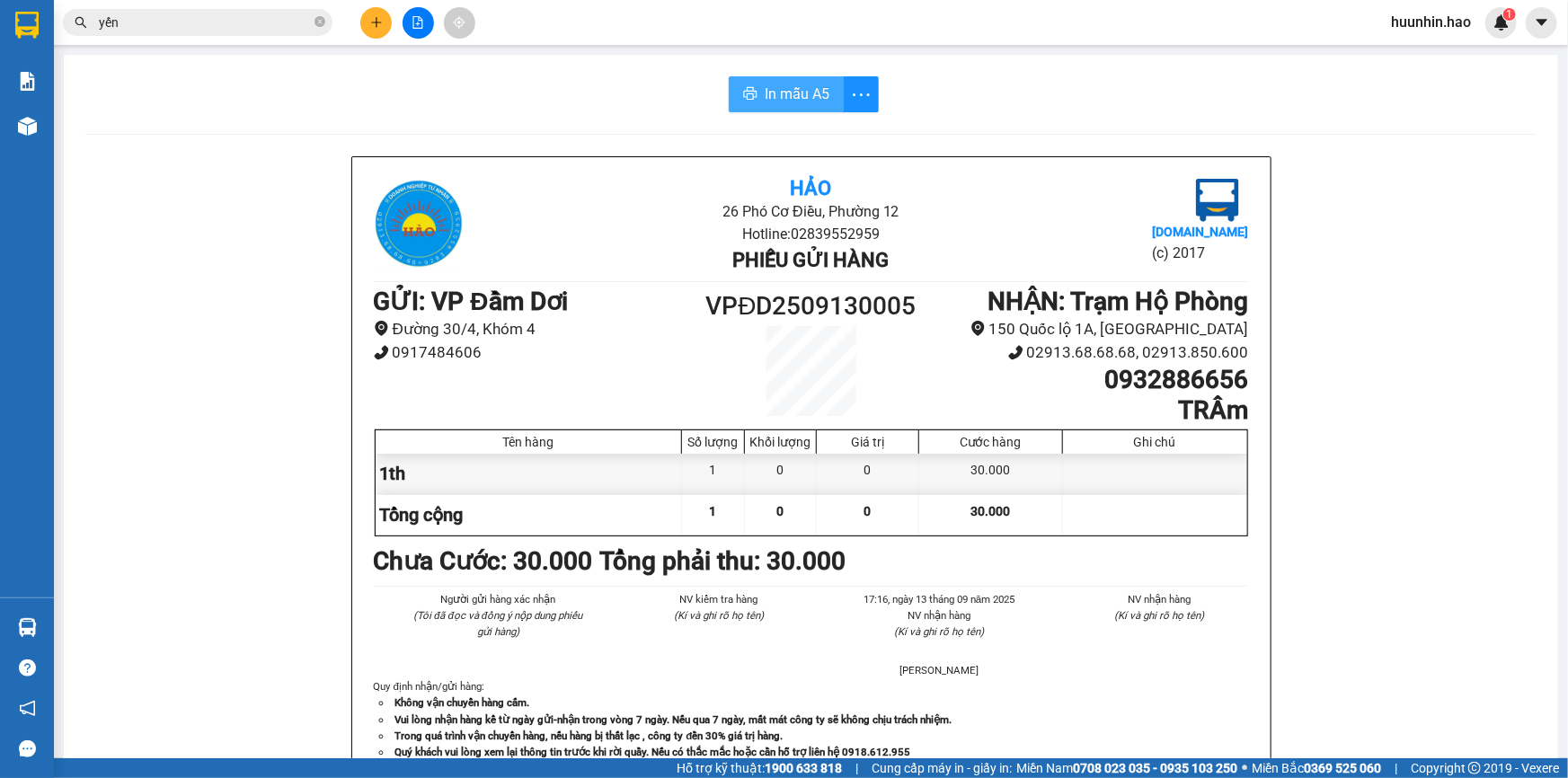
click at [804, 80] on button "In mẫu A5" at bounding box center [786, 95] width 115 height 36
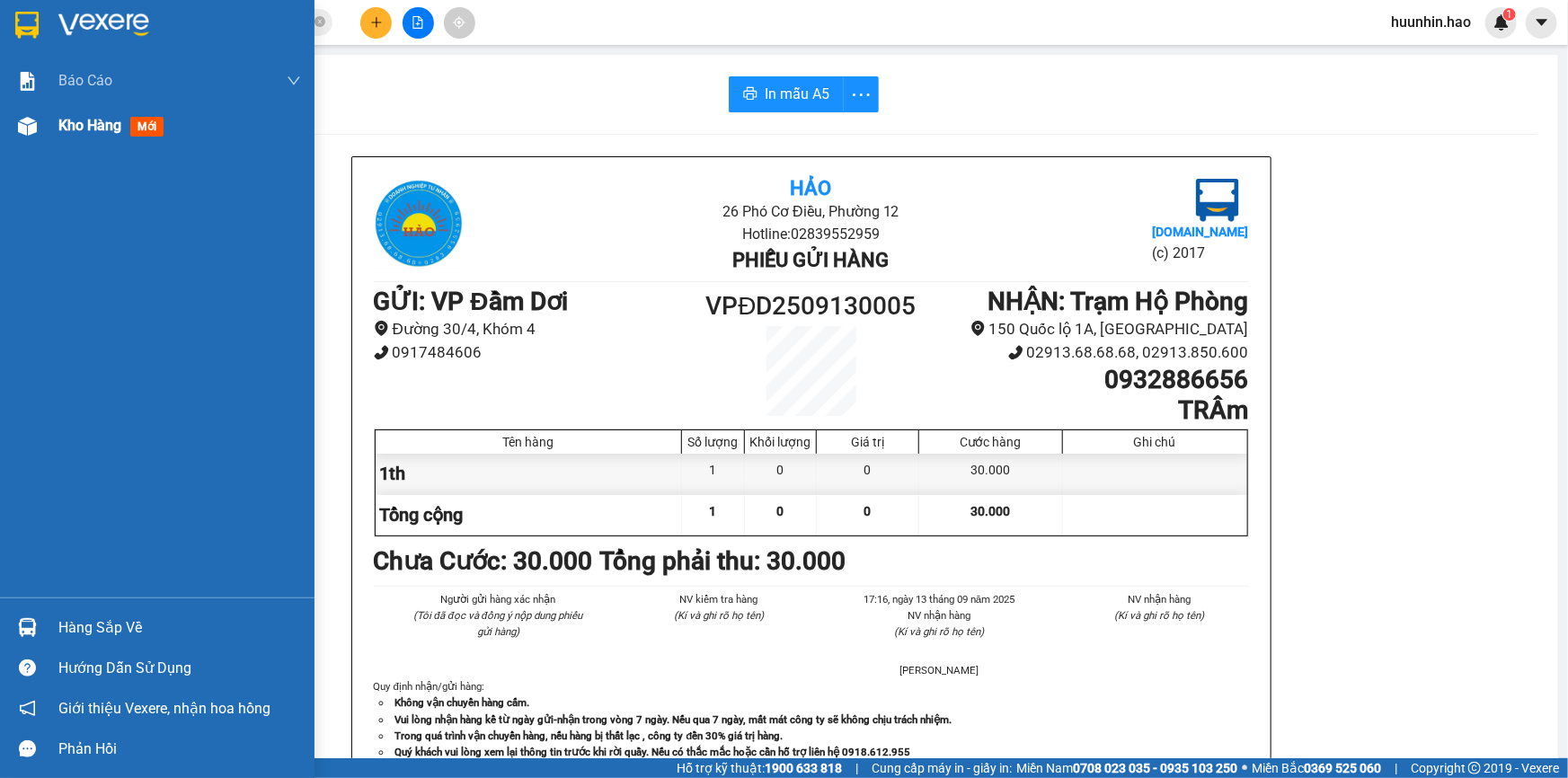
click at [82, 116] on span "Kho hàng" at bounding box center [90, 125] width 63 height 17
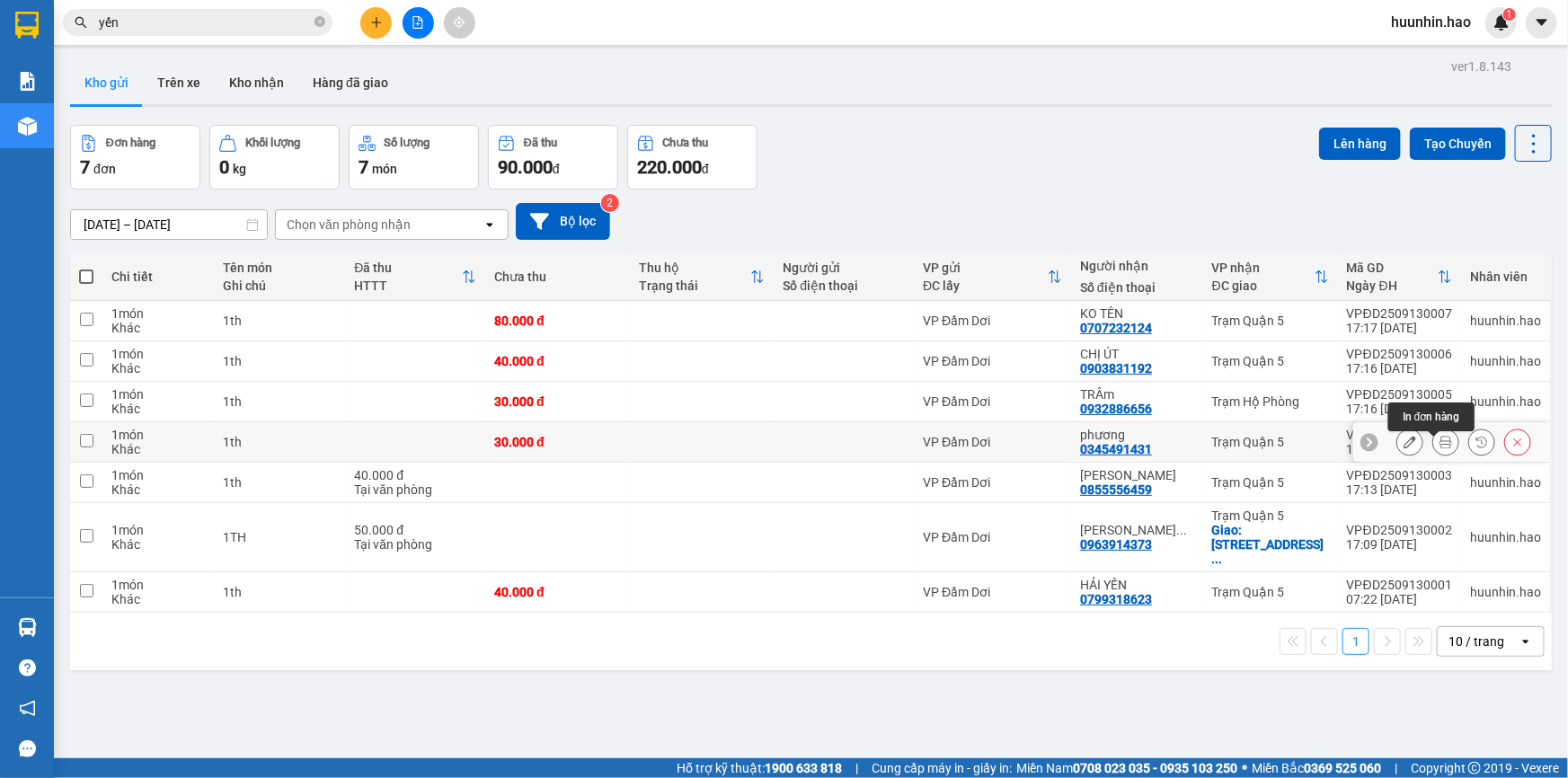
click at [1440, 449] on icon at bounding box center [1446, 441] width 12 height 12
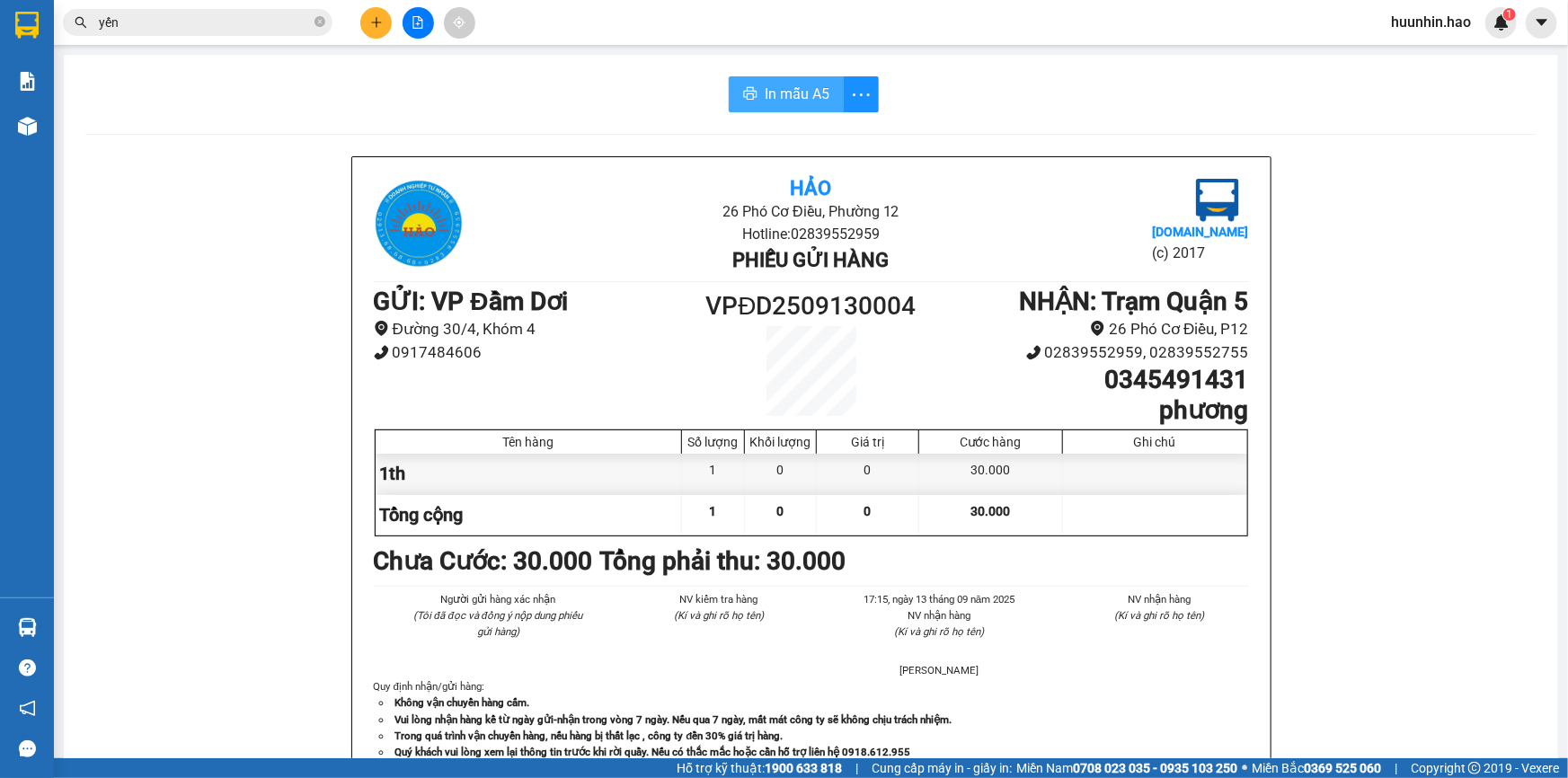
drag, startPoint x: 783, startPoint y: 81, endPoint x: 1567, endPoint y: 322, distance: 820.2
click at [792, 81] on button "In mẫu A5" at bounding box center [786, 95] width 115 height 36
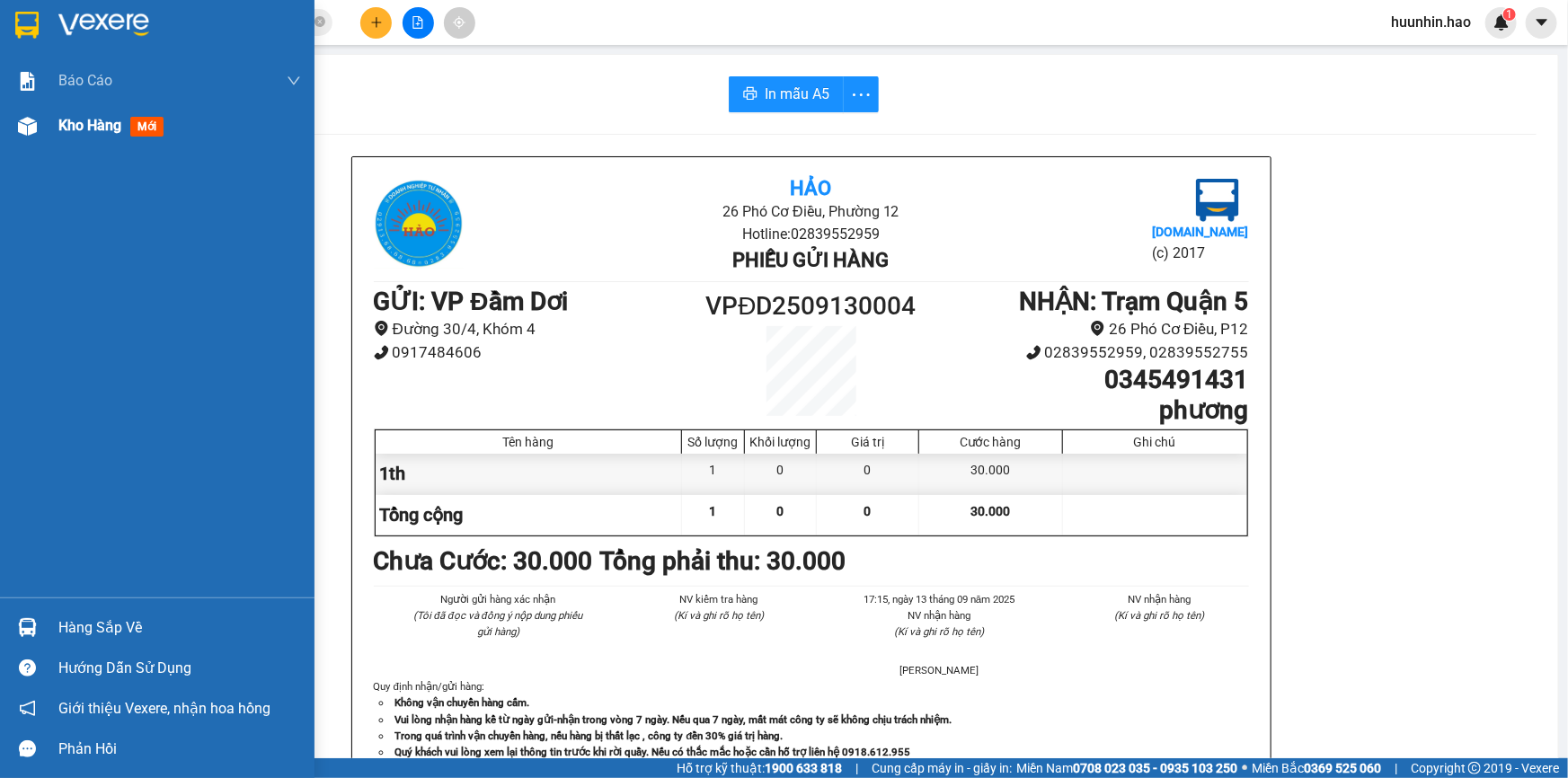
click at [90, 134] on span "Kho hàng" at bounding box center [90, 125] width 63 height 17
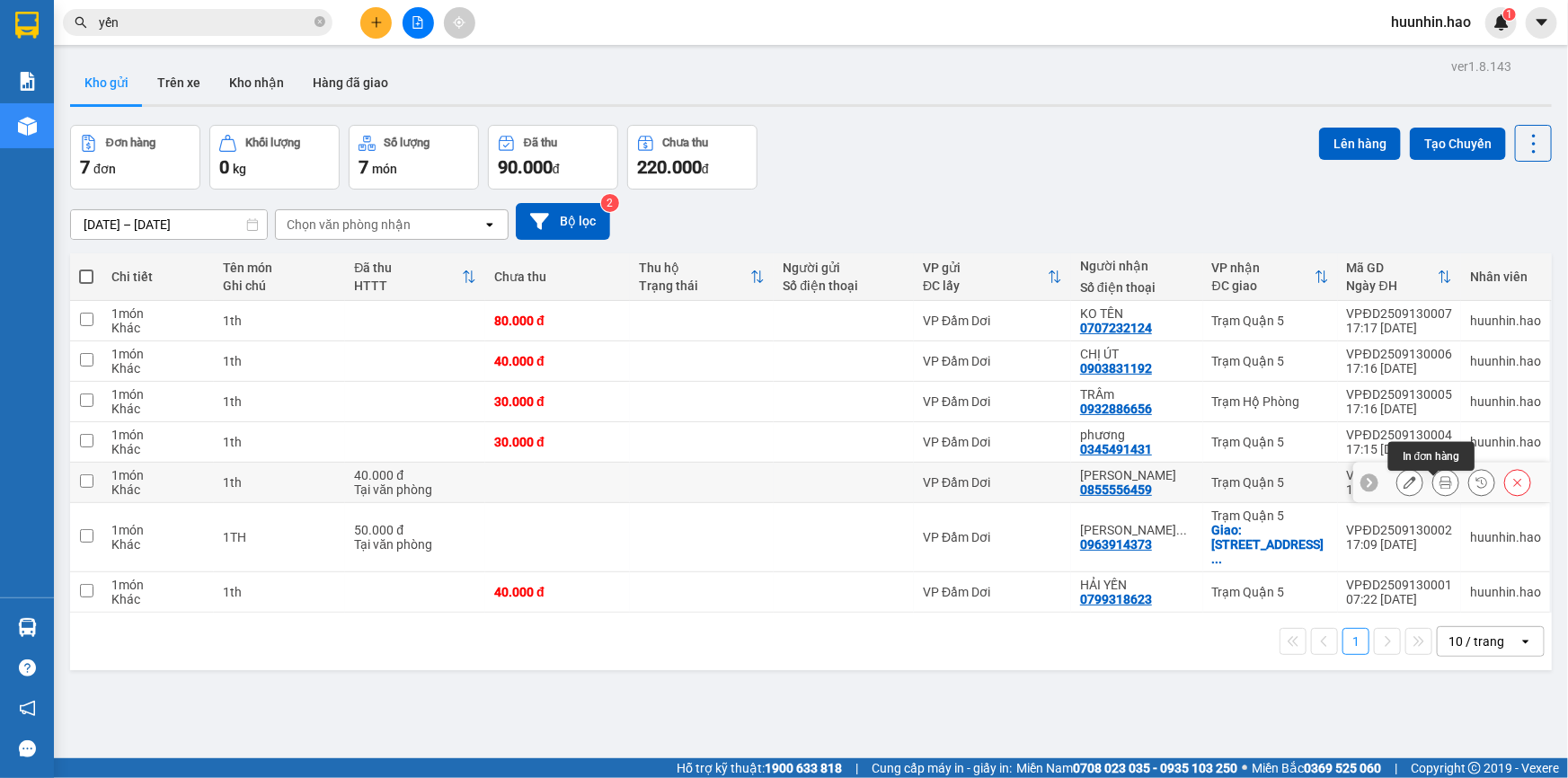
click at [1440, 489] on icon at bounding box center [1446, 482] width 12 height 12
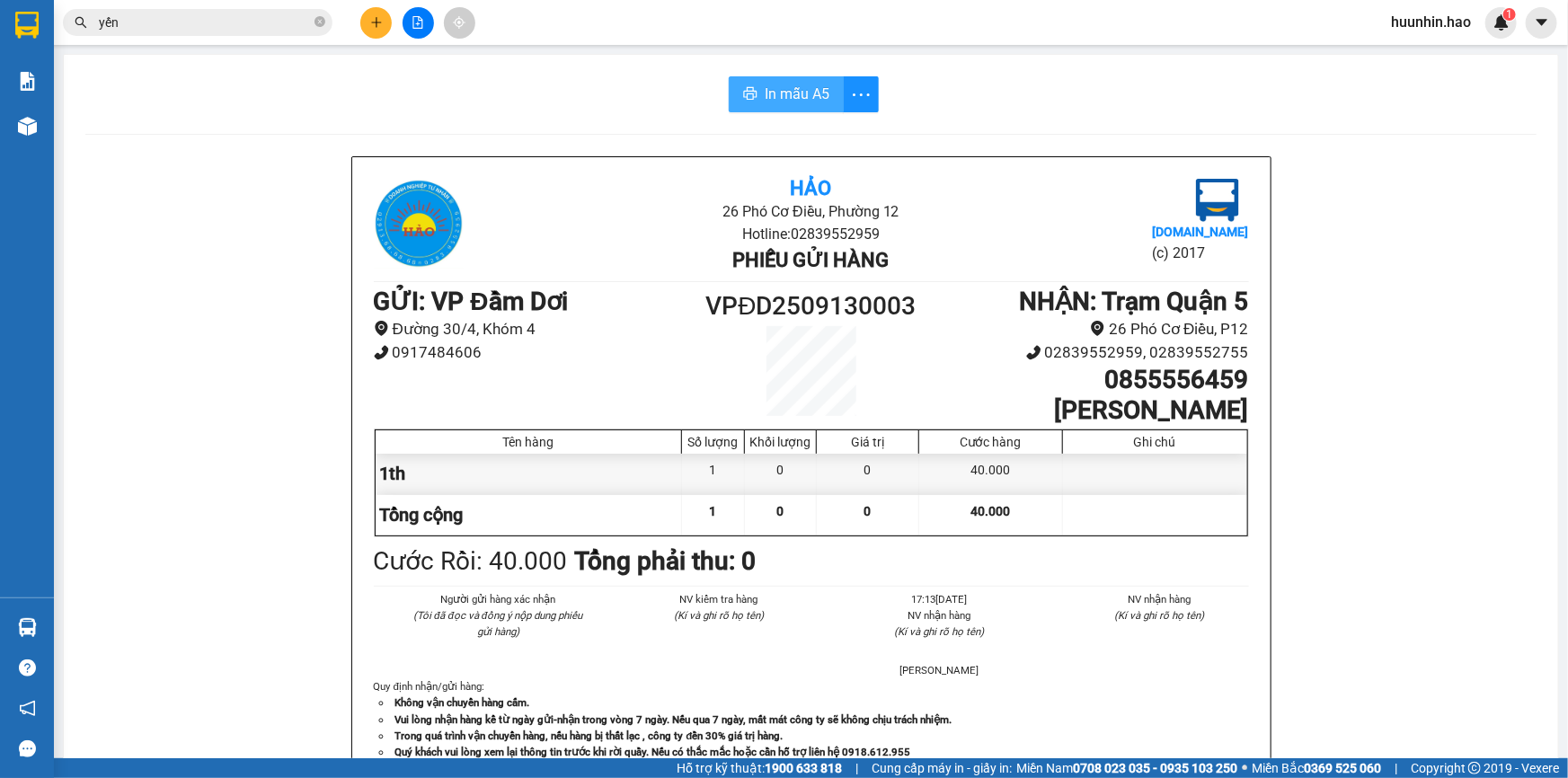
click at [809, 111] on button "In mẫu A5" at bounding box center [786, 95] width 115 height 36
click at [366, 19] on button at bounding box center [375, 23] width 32 height 32
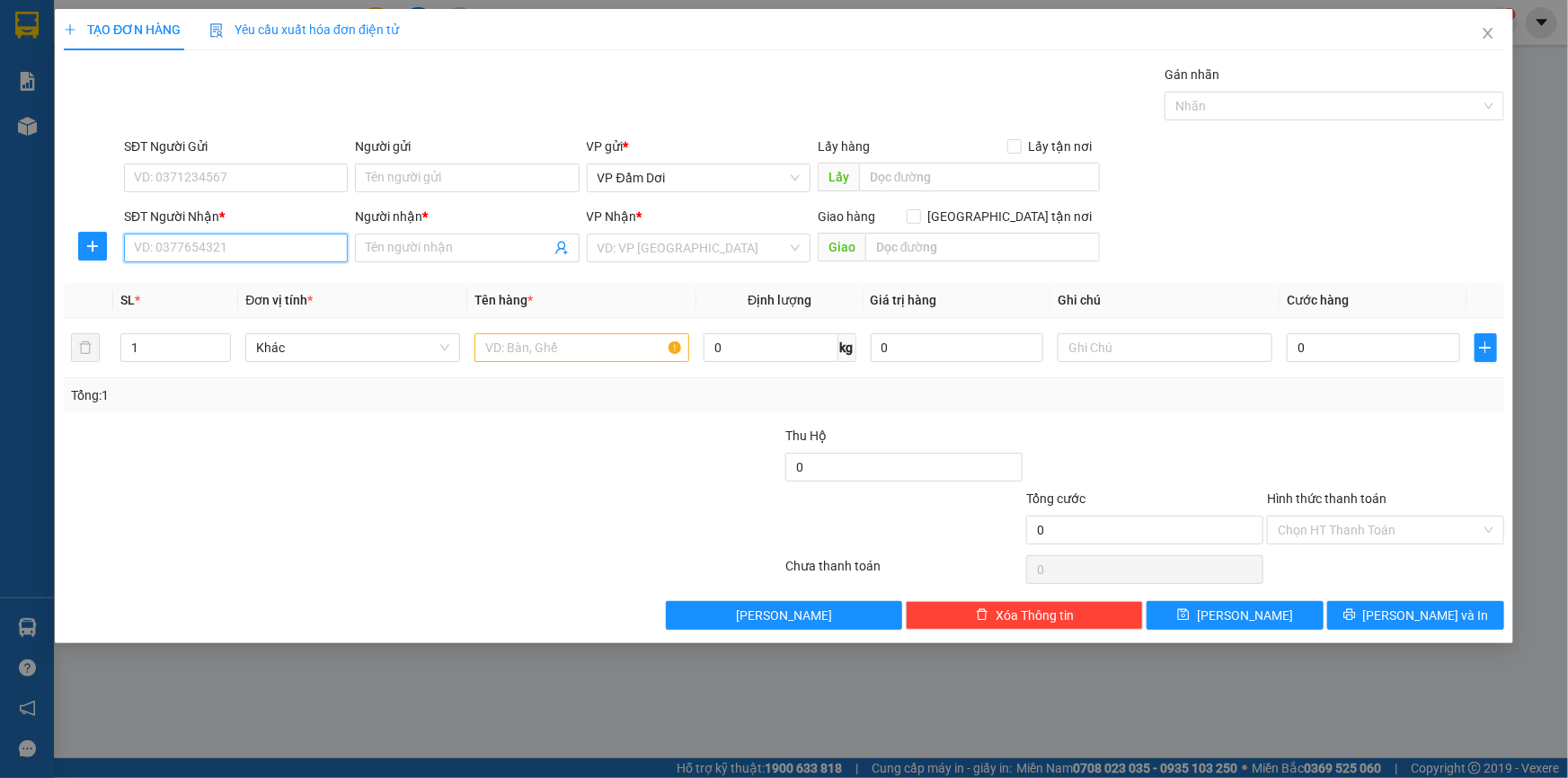
click at [193, 251] on input "SĐT Người Nhận *" at bounding box center [236, 248] width 223 height 29
type input "0846311331"
click at [414, 248] on input "Người nhận *" at bounding box center [457, 247] width 184 height 20
type input "[PERSON_NAME]"
click at [668, 247] on input "search" at bounding box center [692, 248] width 190 height 27
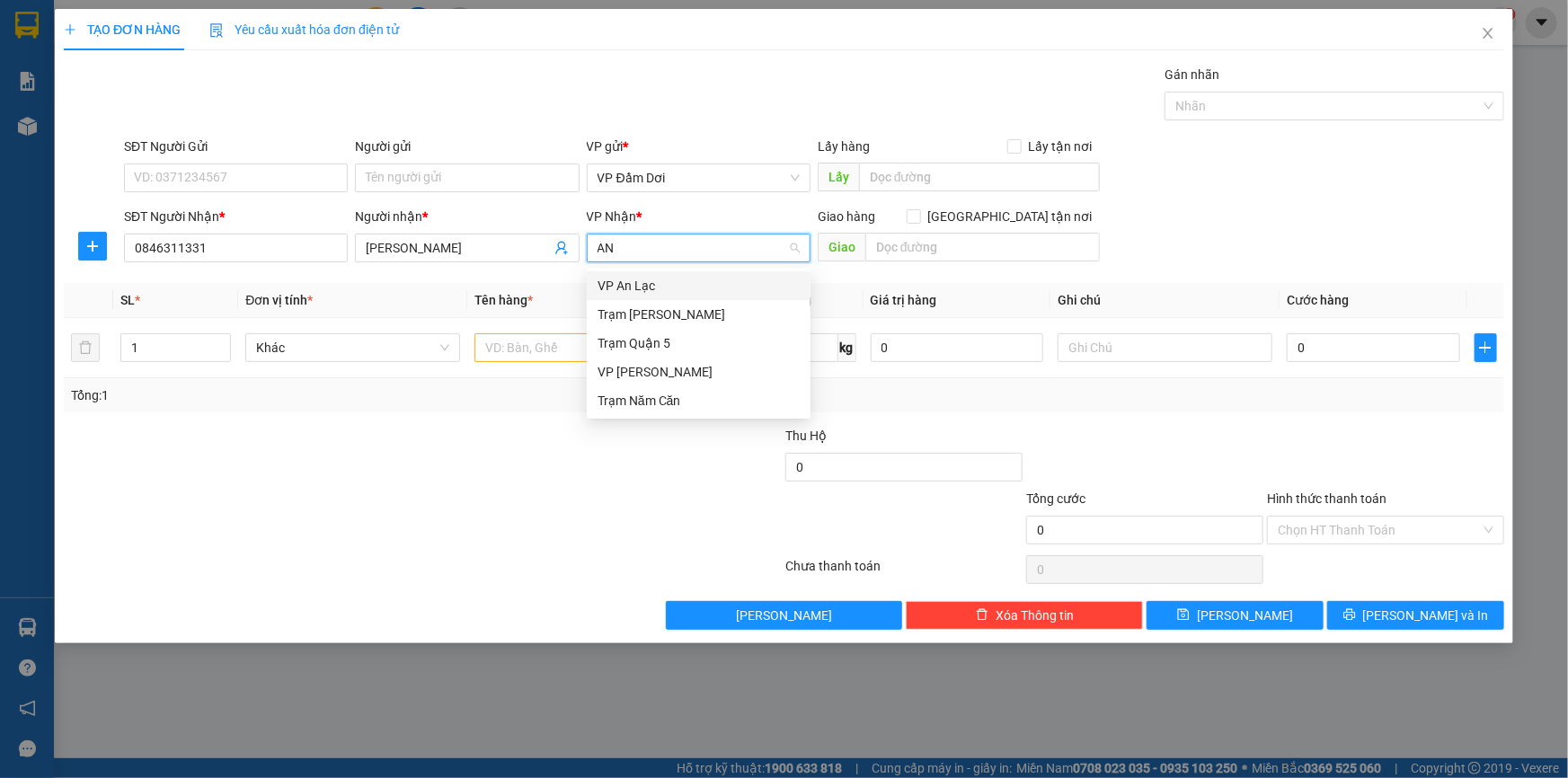
type input "AN"
click at [630, 286] on div "VP An Lạc" at bounding box center [699, 285] width 202 height 20
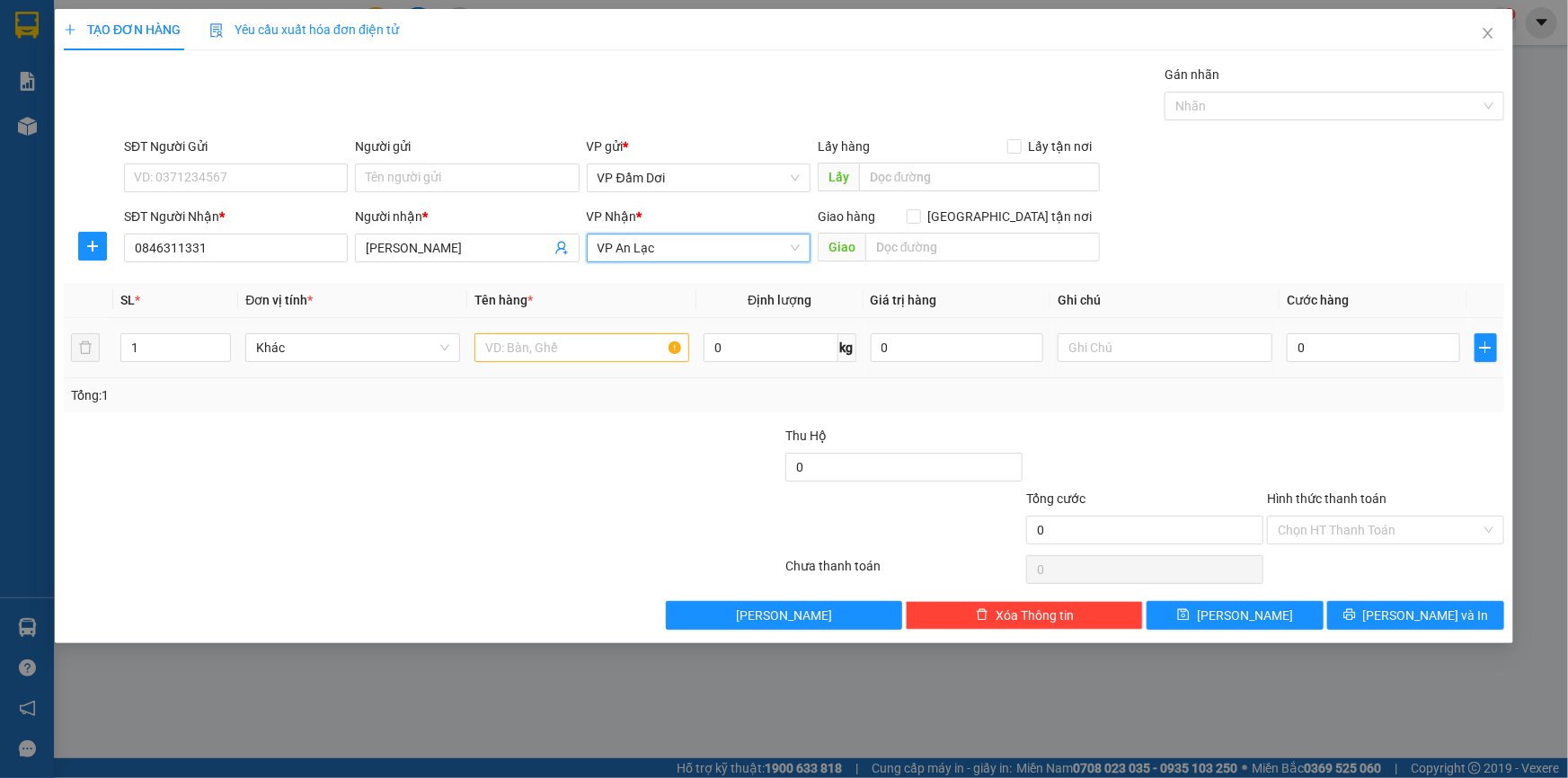
click at [501, 366] on div at bounding box center [582, 347] width 215 height 36
click at [525, 351] on input "text" at bounding box center [582, 347] width 215 height 29
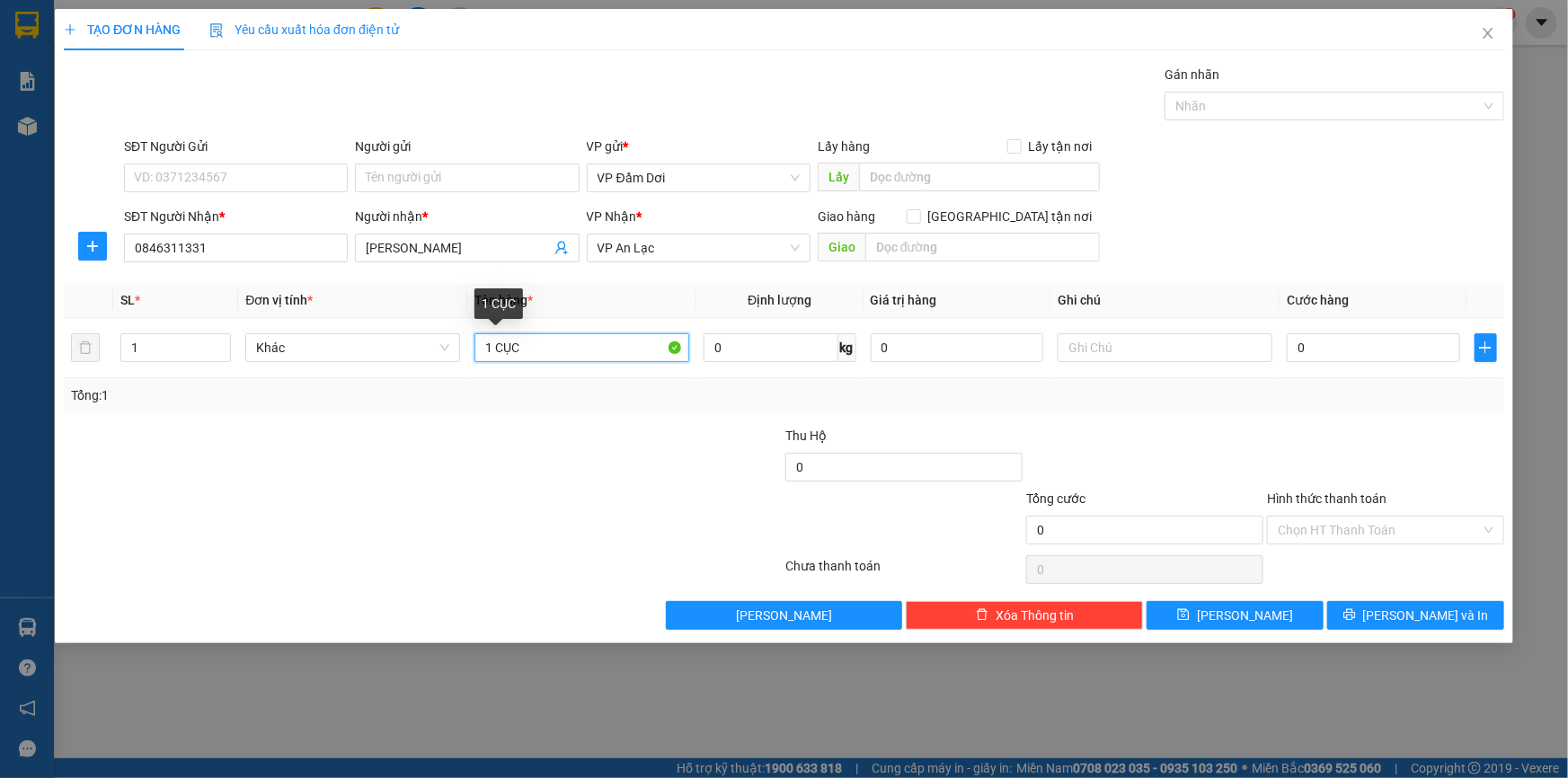
type input "1 CỤC"
click at [504, 444] on div at bounding box center [303, 457] width 481 height 63
drag, startPoint x: 1385, startPoint y: 366, endPoint x: 1379, endPoint y: 357, distance: 10.8
click at [1384, 361] on div "0" at bounding box center [1374, 347] width 174 height 36
click at [1352, 348] on input "0" at bounding box center [1374, 347] width 174 height 29
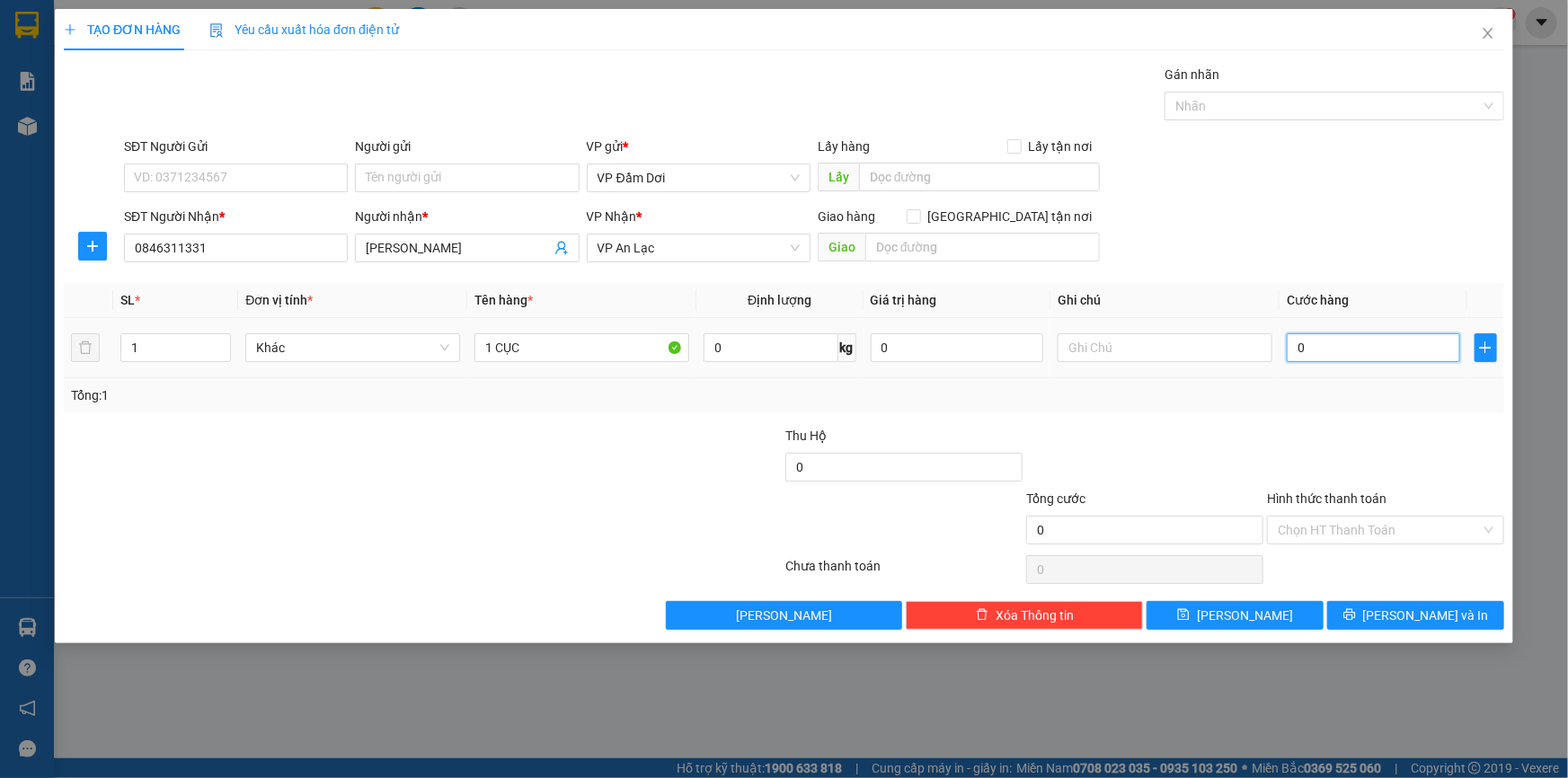
type input "003"
type input "3"
type input "0.030"
type input "30"
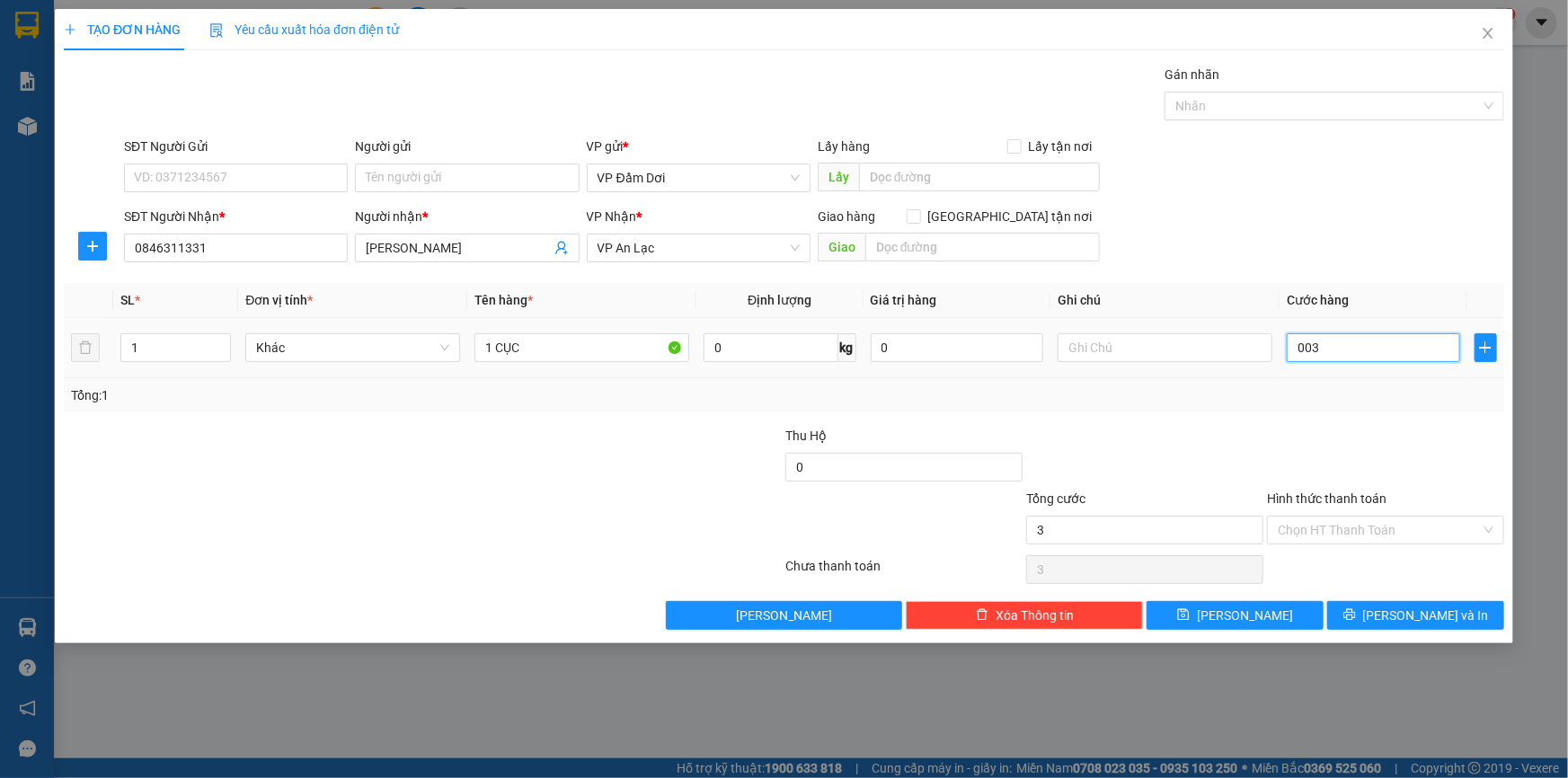
type input "30"
type input "00.300"
type input "300"
type input "0.003.000"
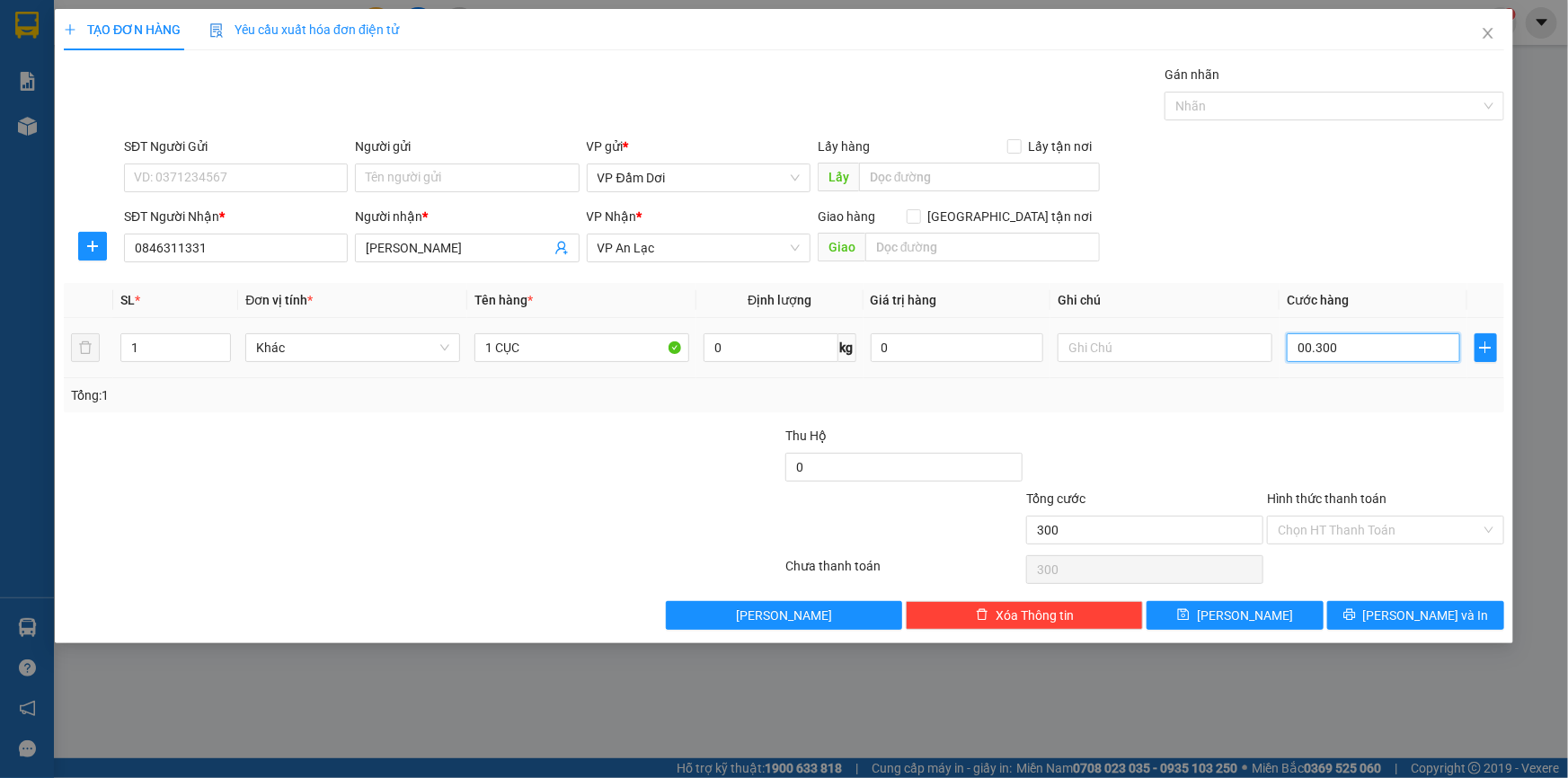
type input "3.000"
type input "000.030.000"
type input "30.000"
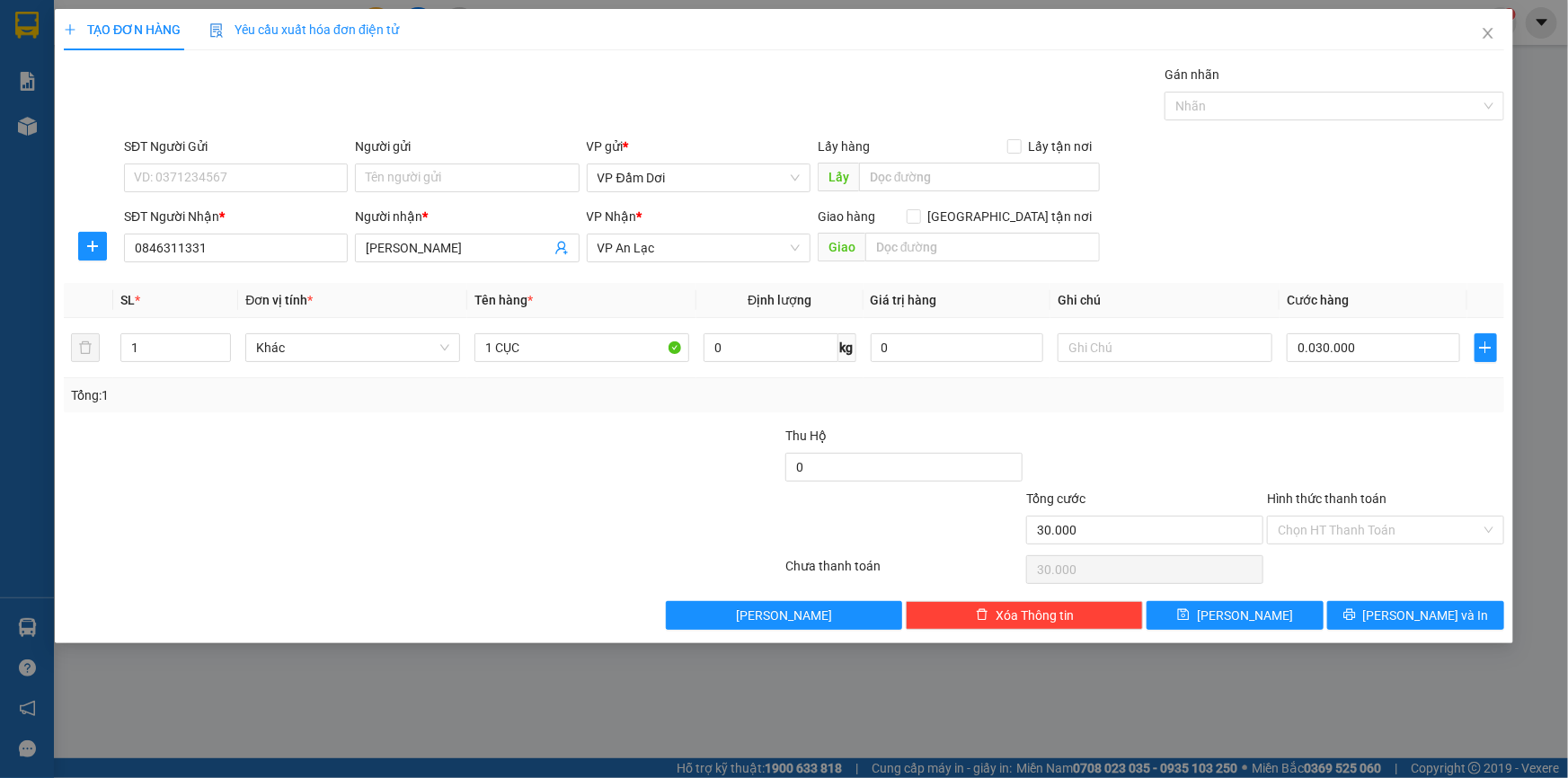
type input "30.000"
click at [1308, 268] on div "SĐT Người Nhận * 0846311331 Người nhận * [PERSON_NAME] * VP [PERSON_NAME] hàng …" at bounding box center [814, 238] width 1388 height 63
click at [1121, 336] on input "text" at bounding box center [1165, 347] width 215 height 29
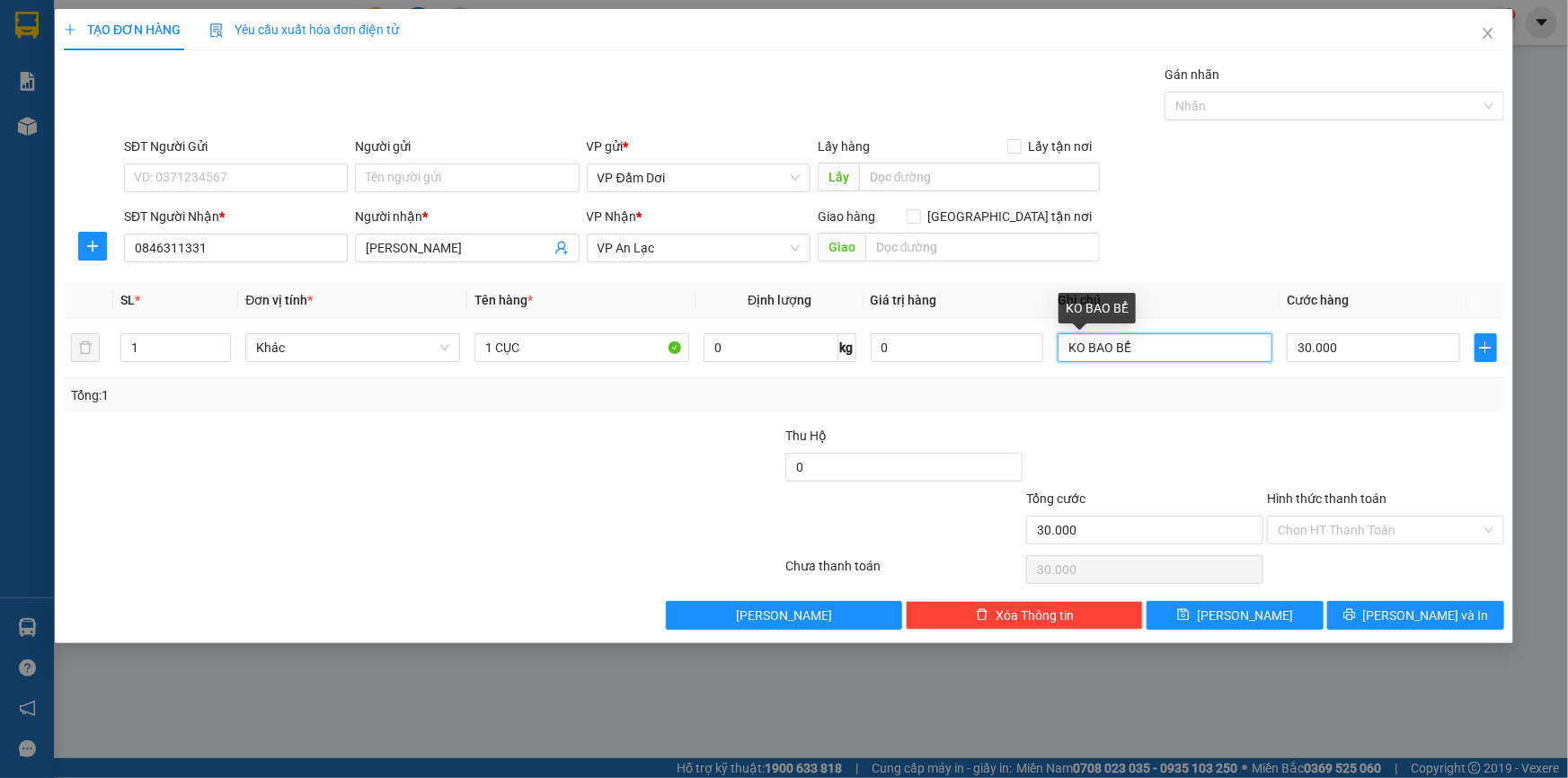
type input "KO BAO BỂ"
click at [1313, 230] on div "SĐT Người Nhận * 0846311331 Người nhận * [PERSON_NAME] * VP [PERSON_NAME] hàng …" at bounding box center [814, 238] width 1388 height 63
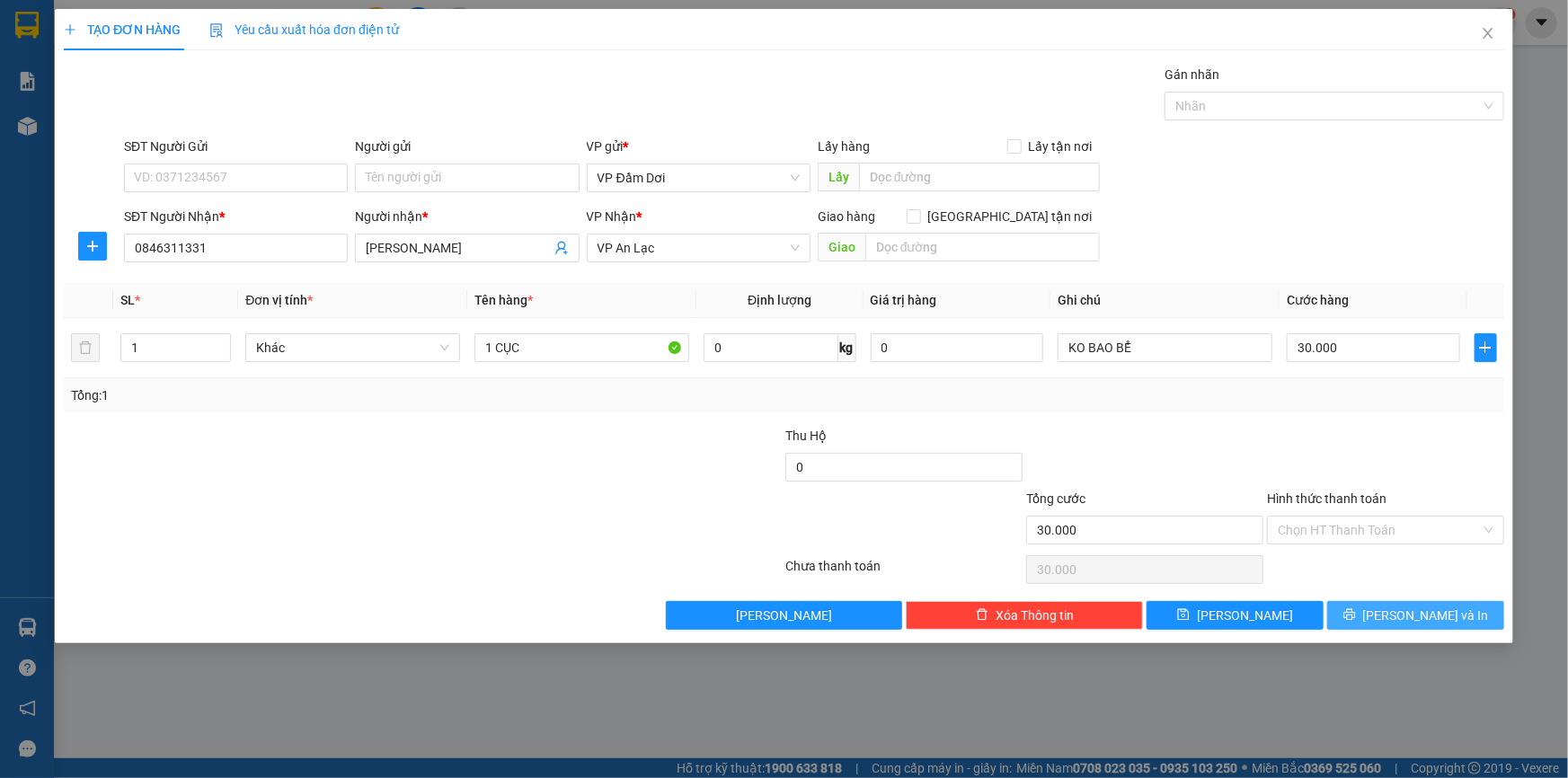
click at [1355, 611] on icon "printer" at bounding box center [1349, 615] width 11 height 11
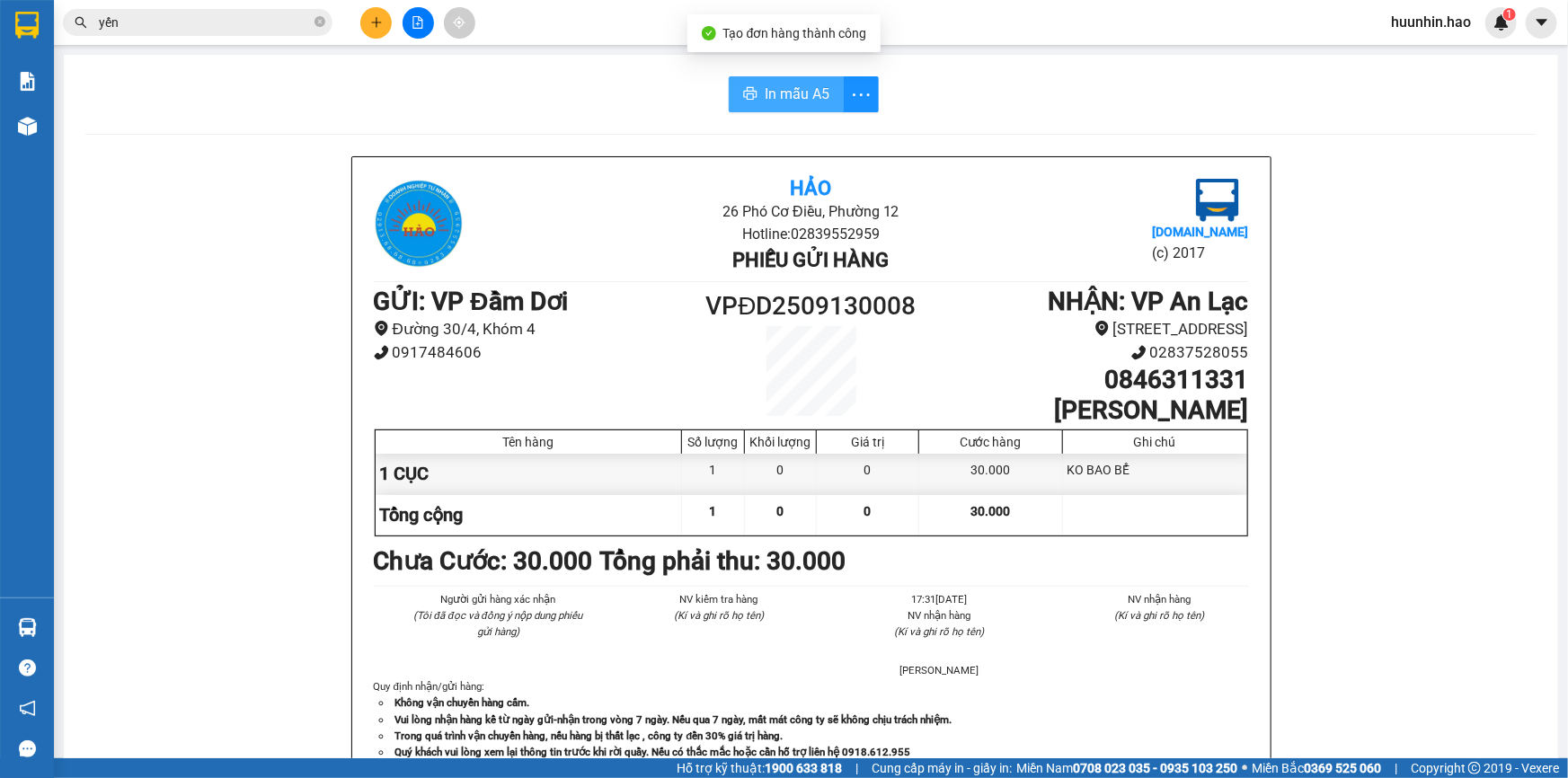
click at [769, 80] on button "In mẫu A5" at bounding box center [786, 95] width 115 height 36
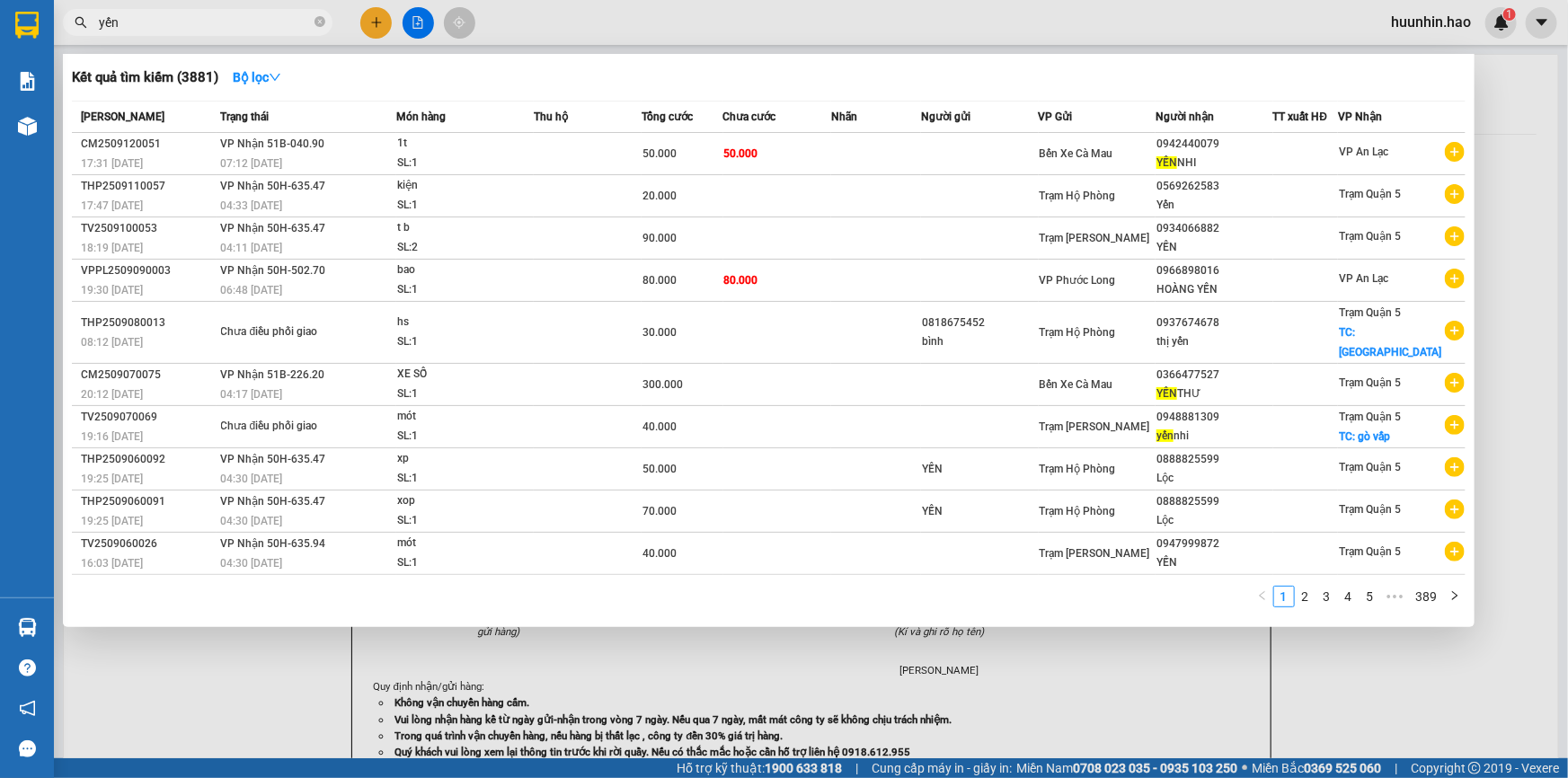
click at [223, 17] on input "yến" at bounding box center [205, 22] width 212 height 20
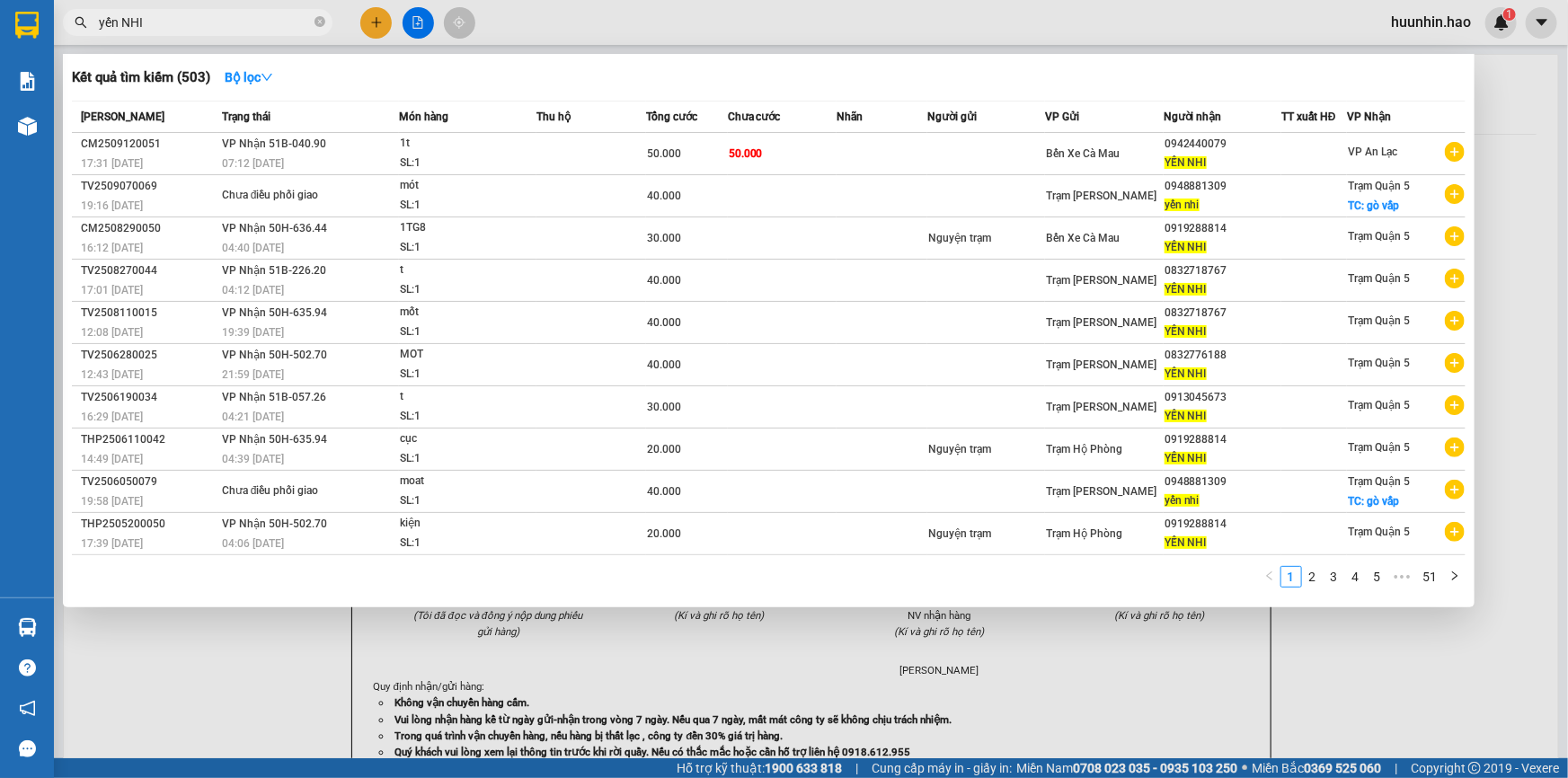
click at [294, 12] on input "yến NHI" at bounding box center [205, 22] width 212 height 20
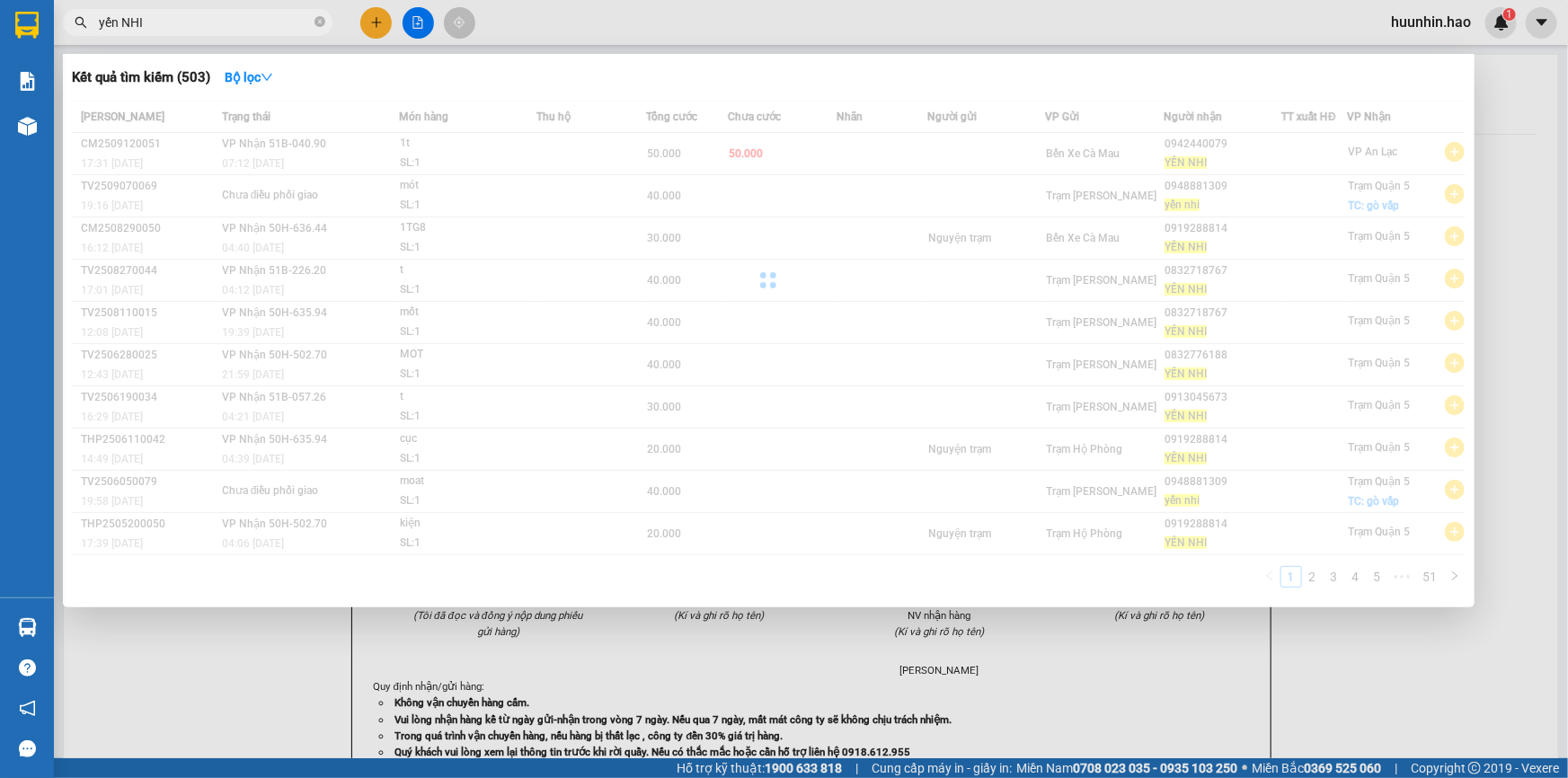
click at [294, 14] on input "yến NHI" at bounding box center [205, 22] width 212 height 20
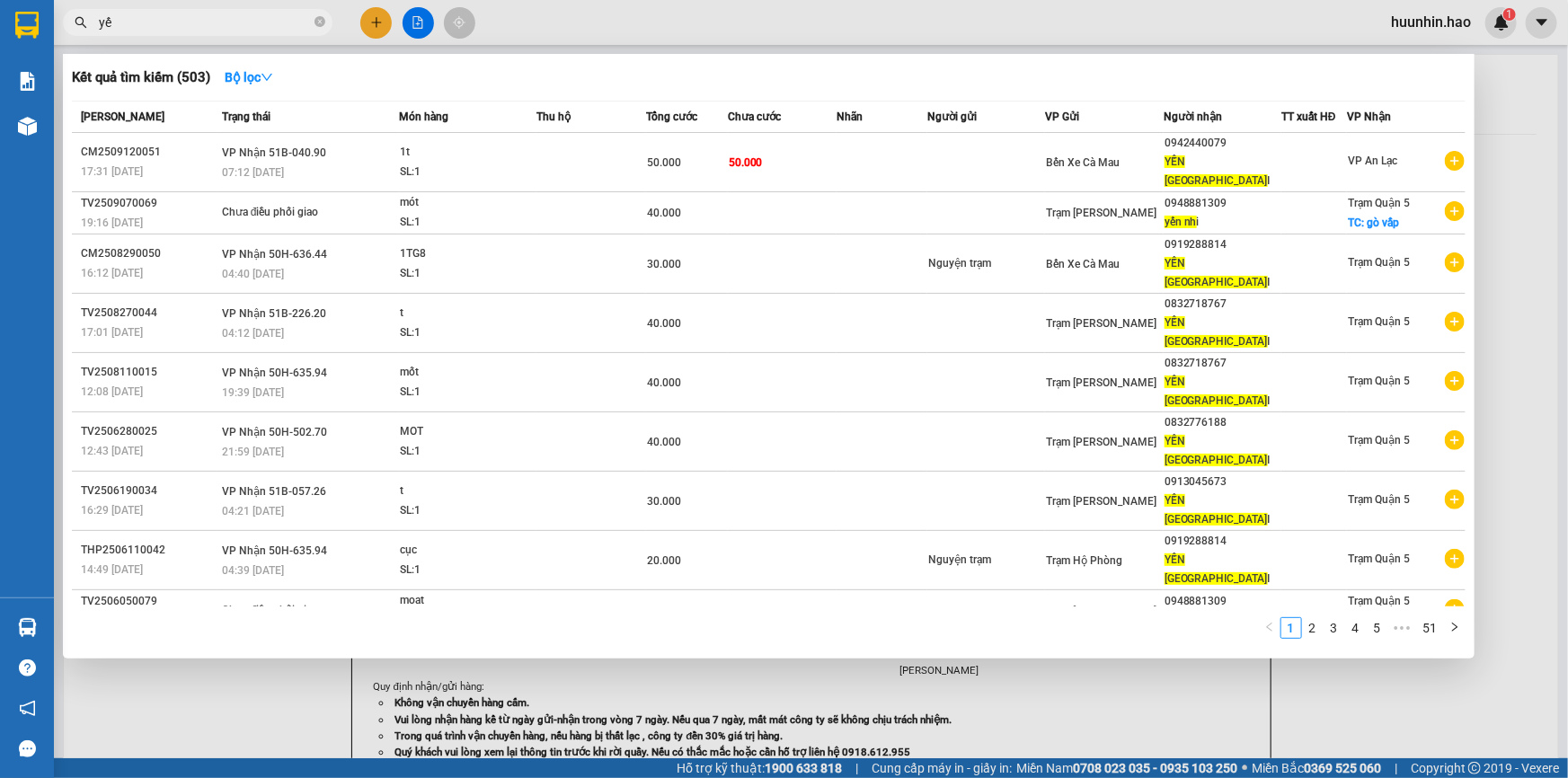
type input "y"
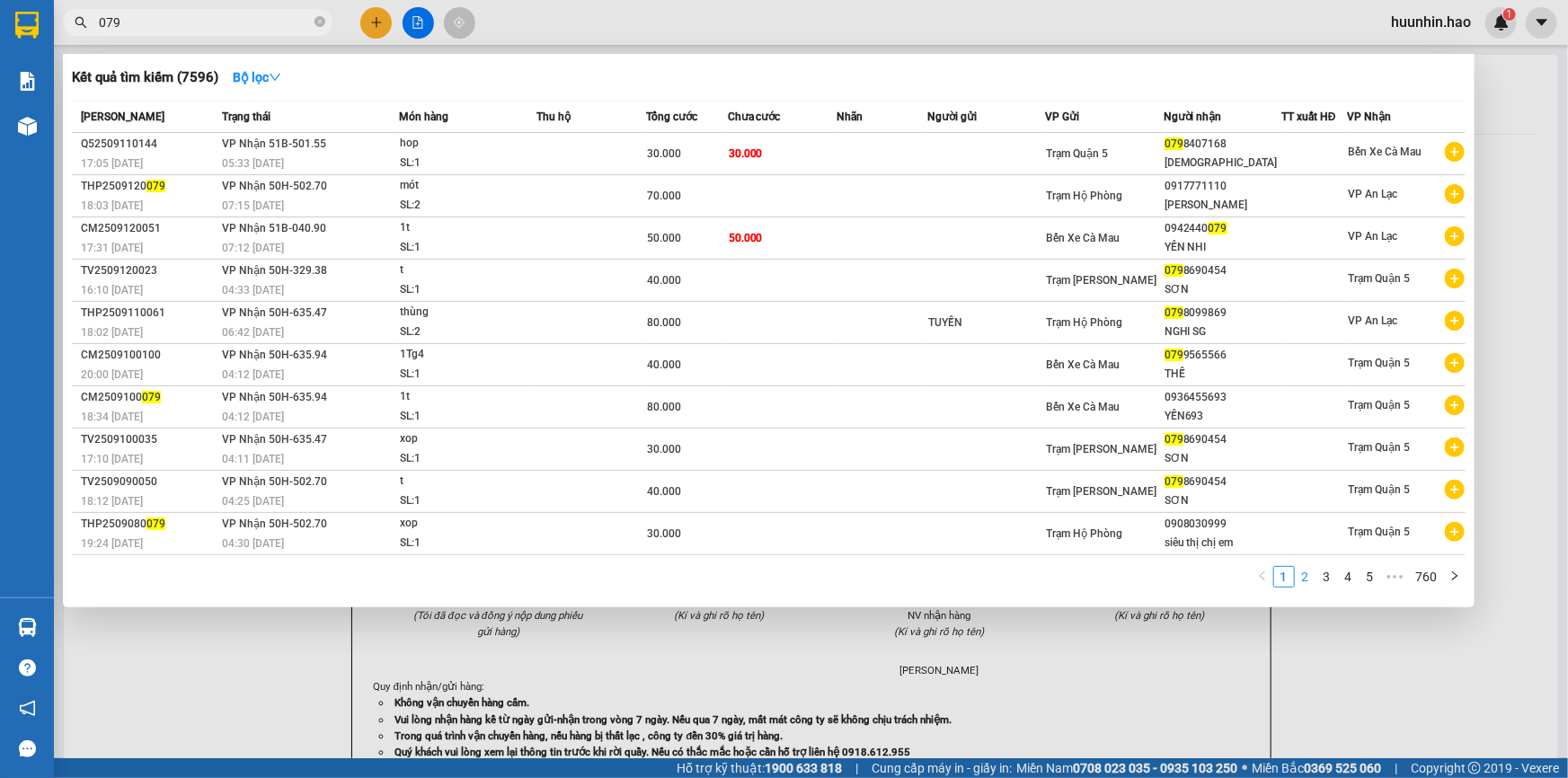
type input "079"
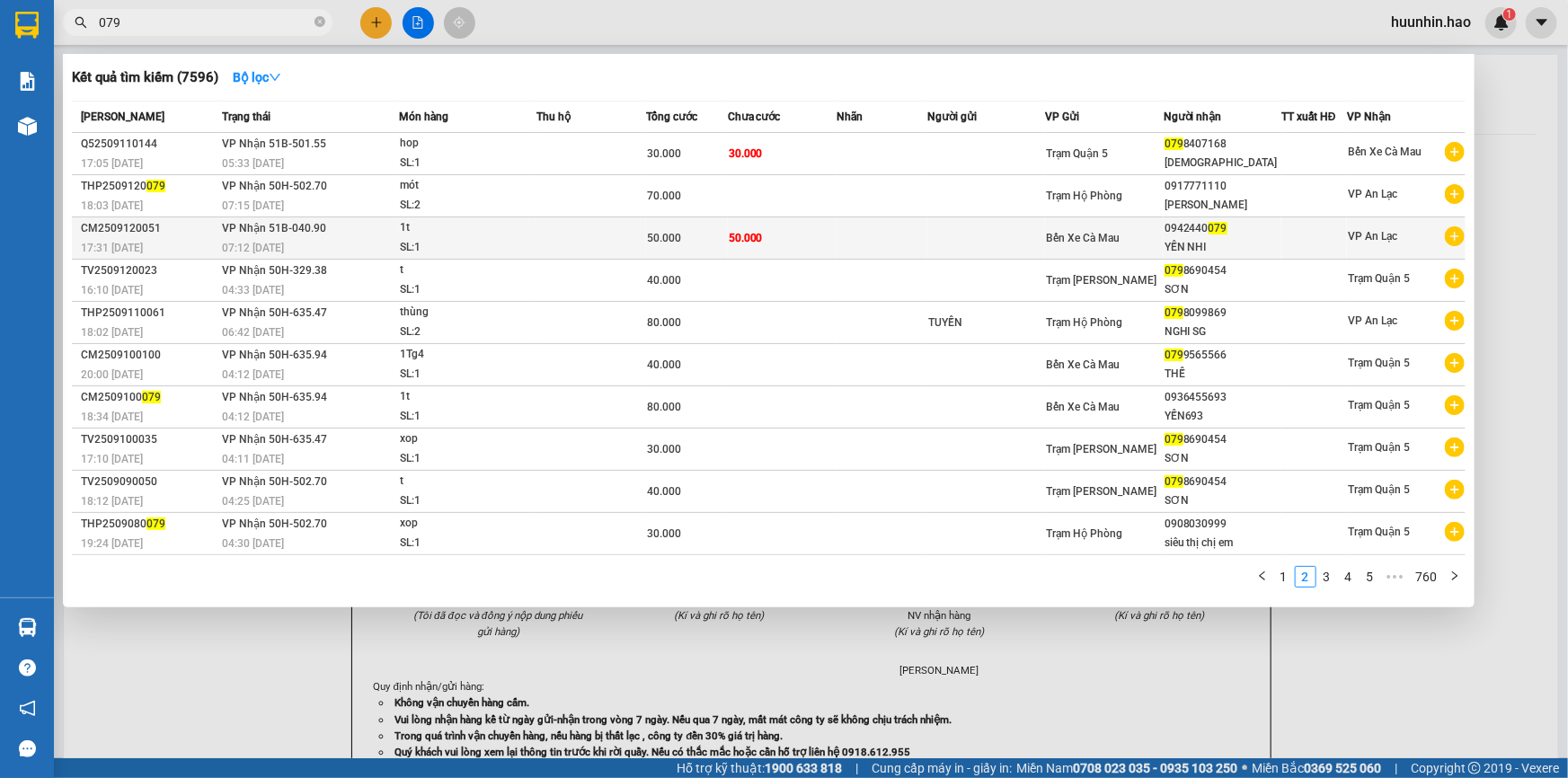
click at [366, 241] on div "07:12 [DATE]" at bounding box center [309, 247] width 176 height 20
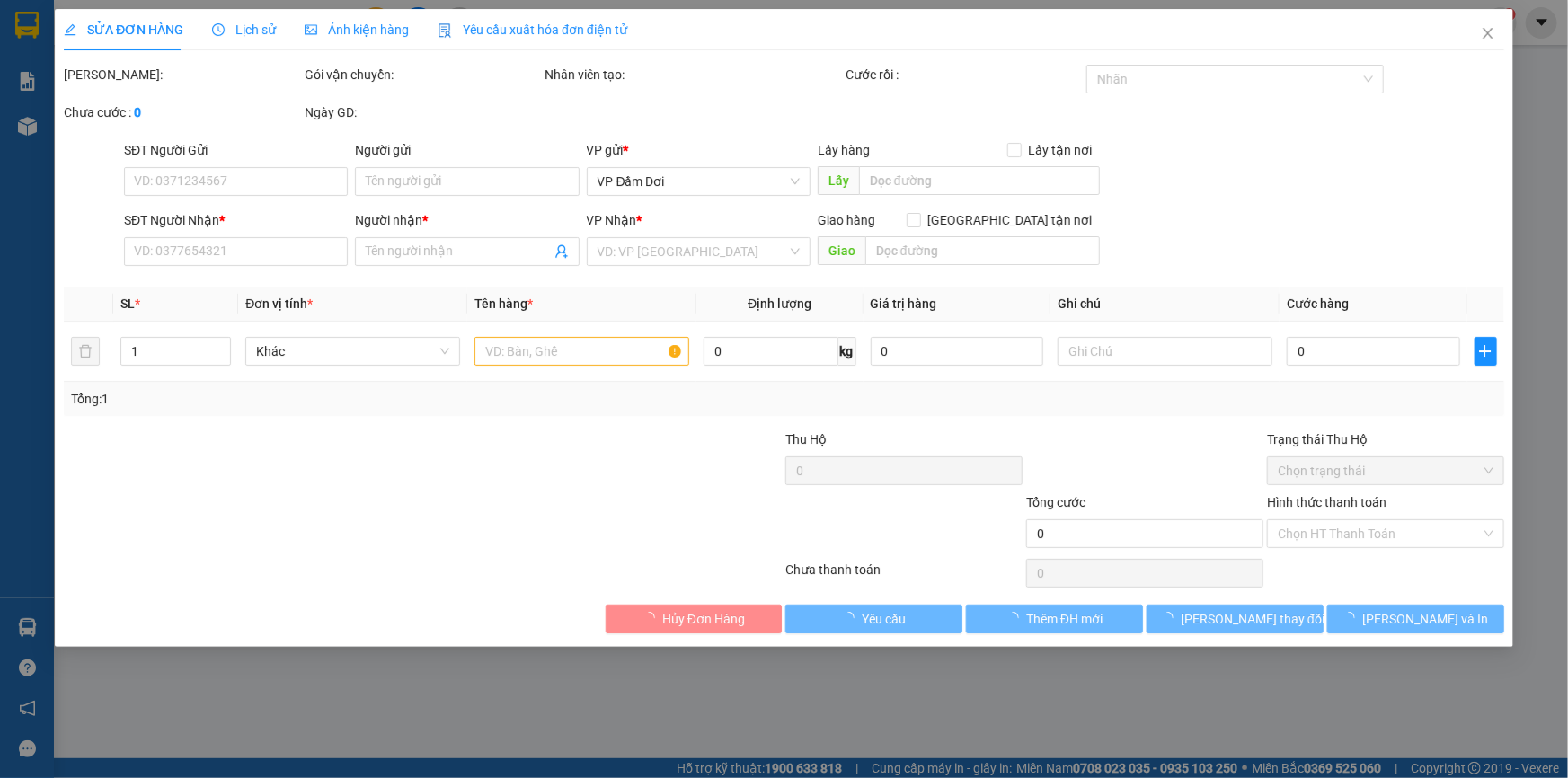
type input "0942440079"
type input "YẾN NHI"
type input "50.000"
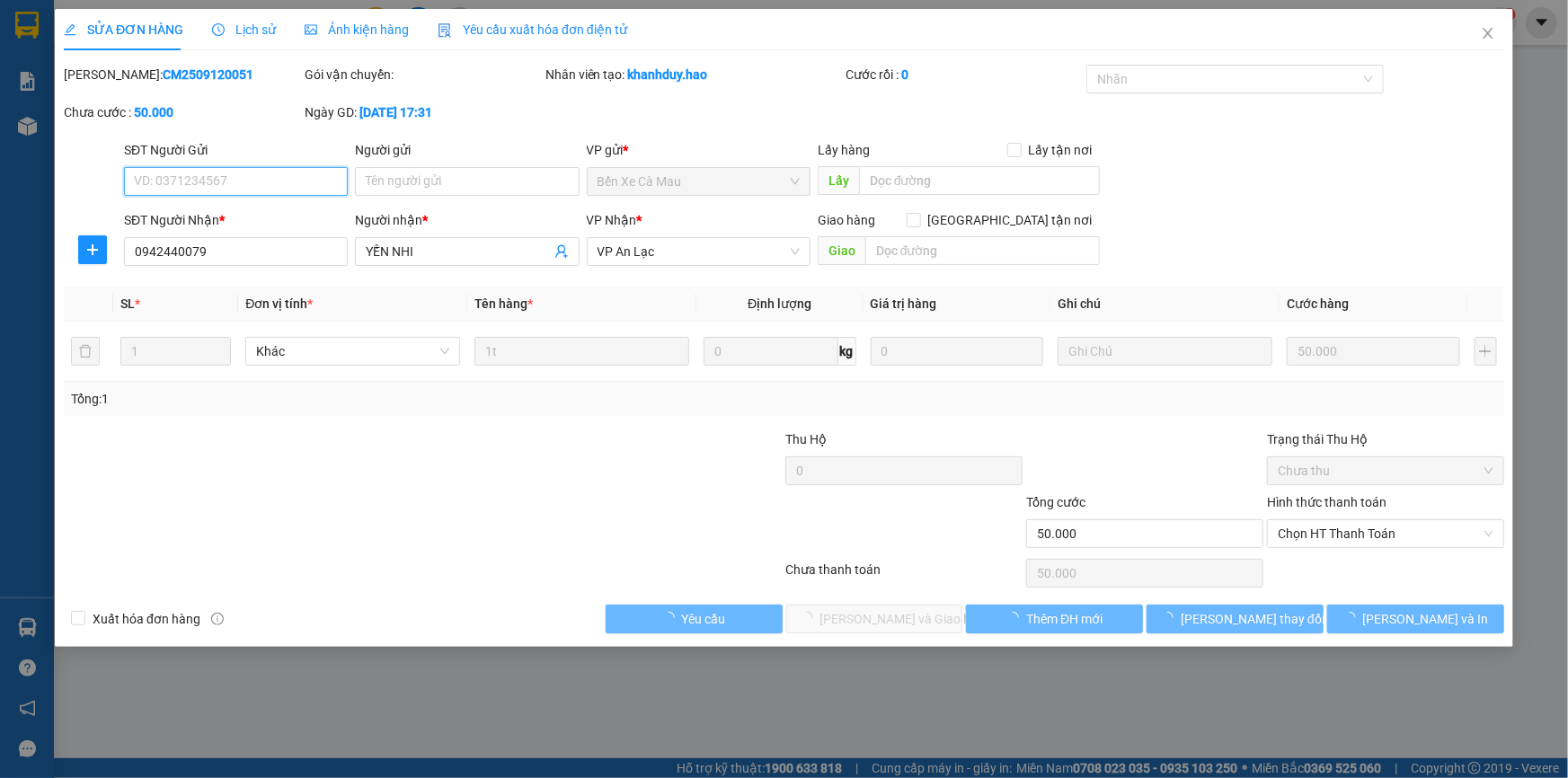
click at [352, 20] on div "Ảnh kiện hàng" at bounding box center [356, 30] width 104 height 20
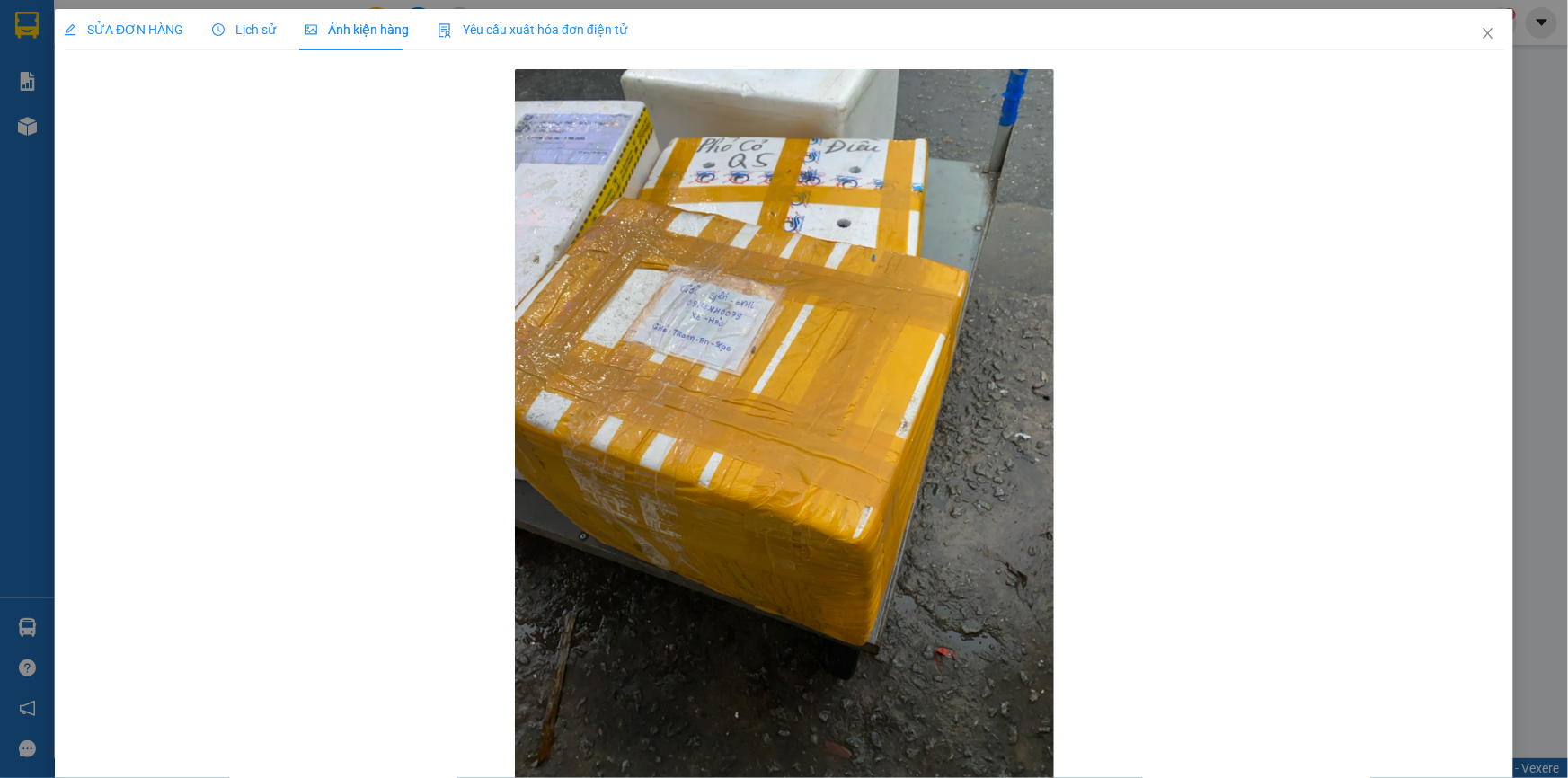
click at [136, 26] on span "SỬA ĐƠN HÀNG" at bounding box center [123, 30] width 119 height 14
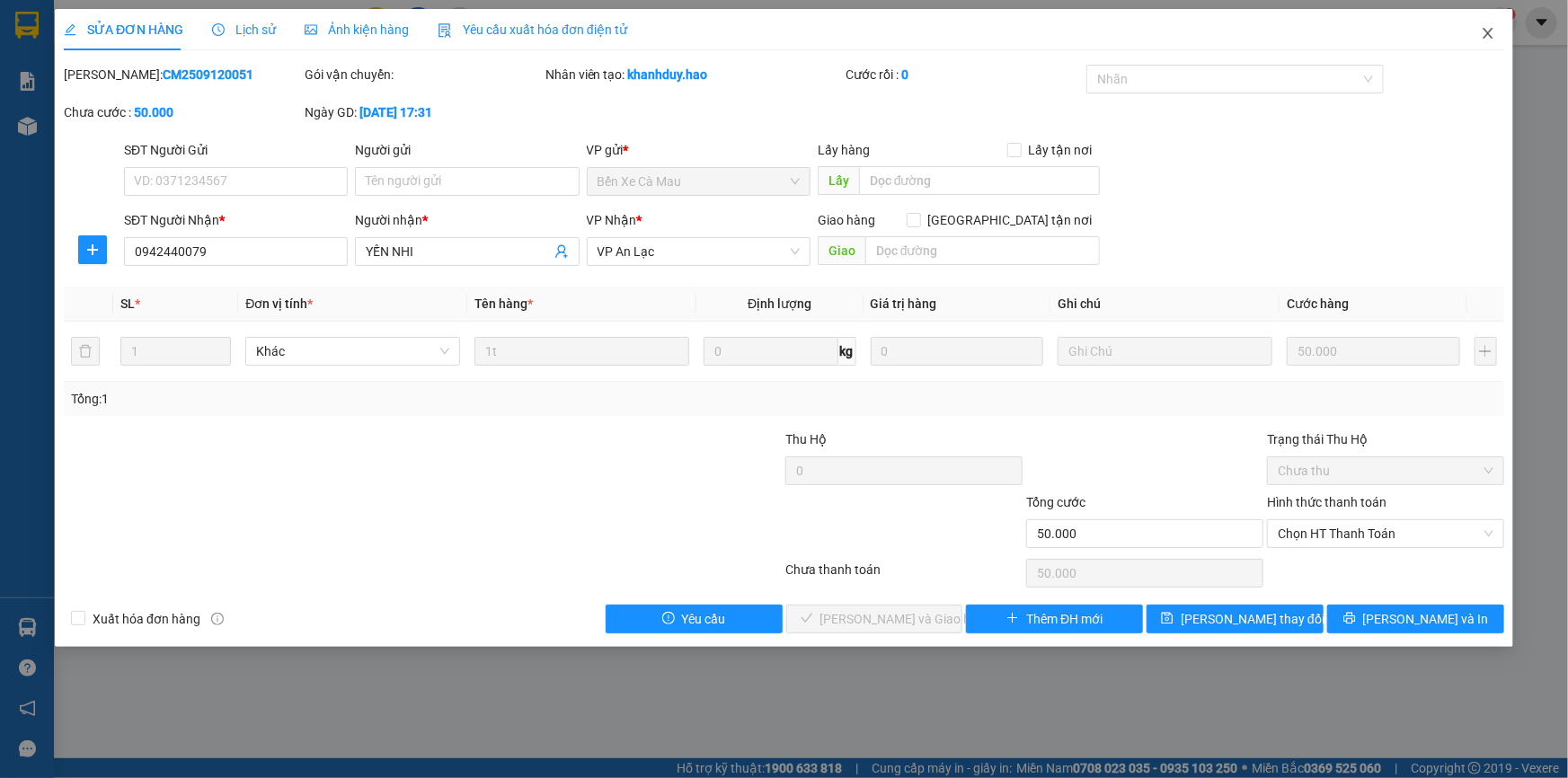
drag, startPoint x: 1483, startPoint y: 40, endPoint x: 1473, endPoint y: 39, distance: 10.0
click at [1483, 40] on icon "close" at bounding box center [1488, 32] width 14 height 14
